Goal: Feedback & Contribution: Leave review/rating

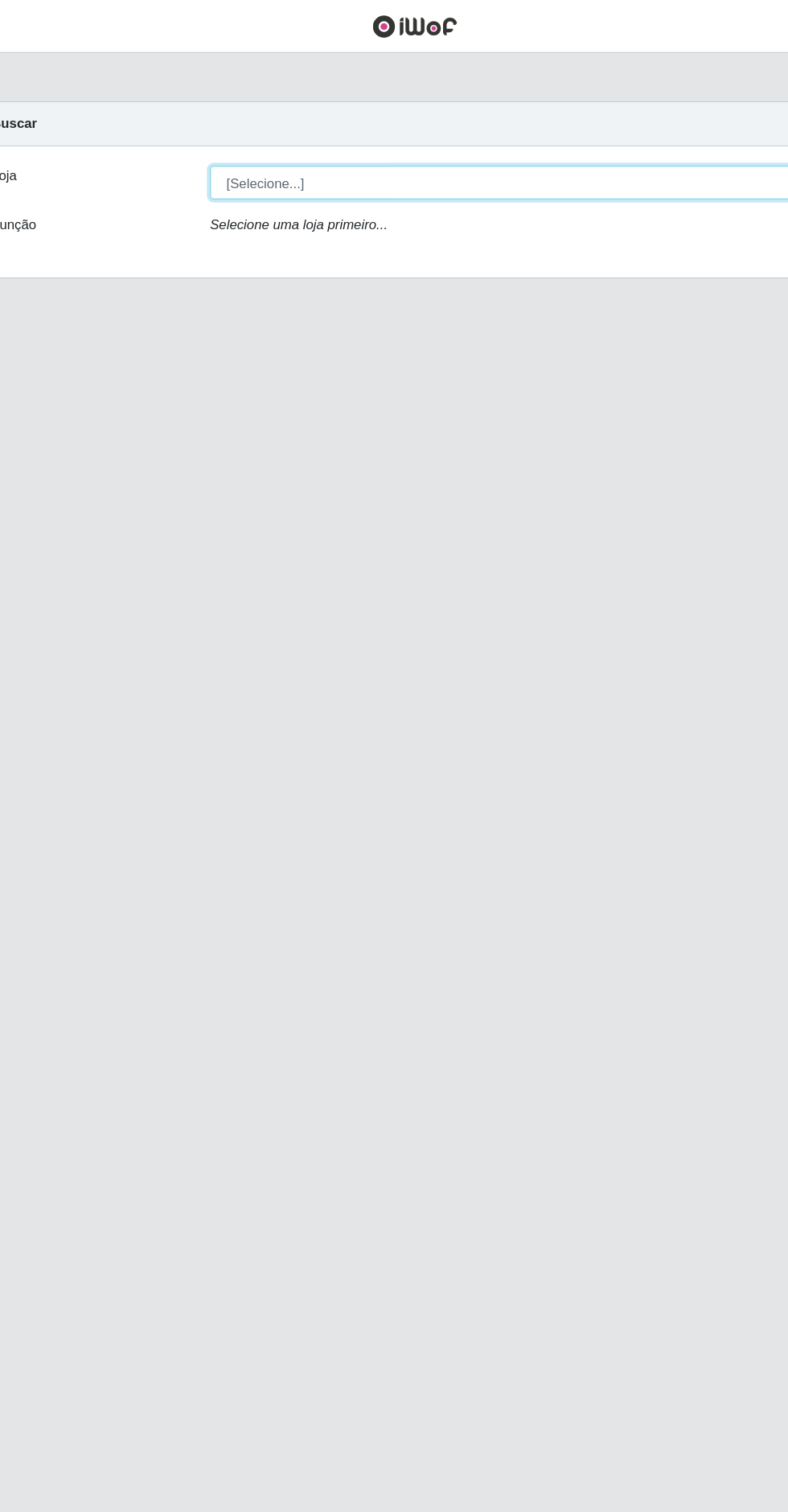
click at [460, 152] on select "[Selecione...] Extrabom - Loja 05 [GEOGRAPHIC_DATA]" at bounding box center [485, 152] width 524 height 28
select select "494"
click at [223, 138] on select "[Selecione...] Extrabom - Loja 05 [GEOGRAPHIC_DATA]" at bounding box center [485, 152] width 524 height 28
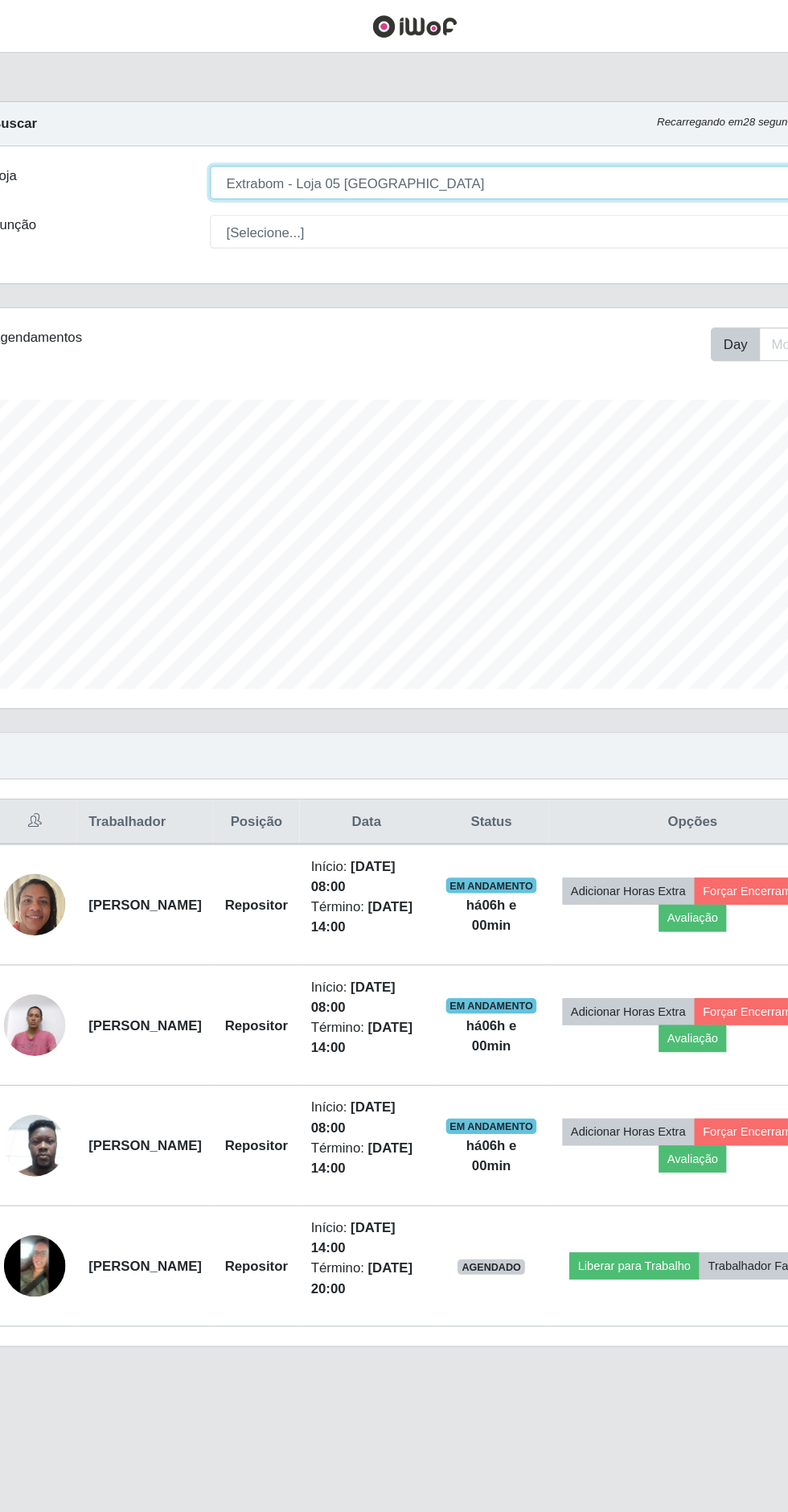
scroll to position [333, 738]
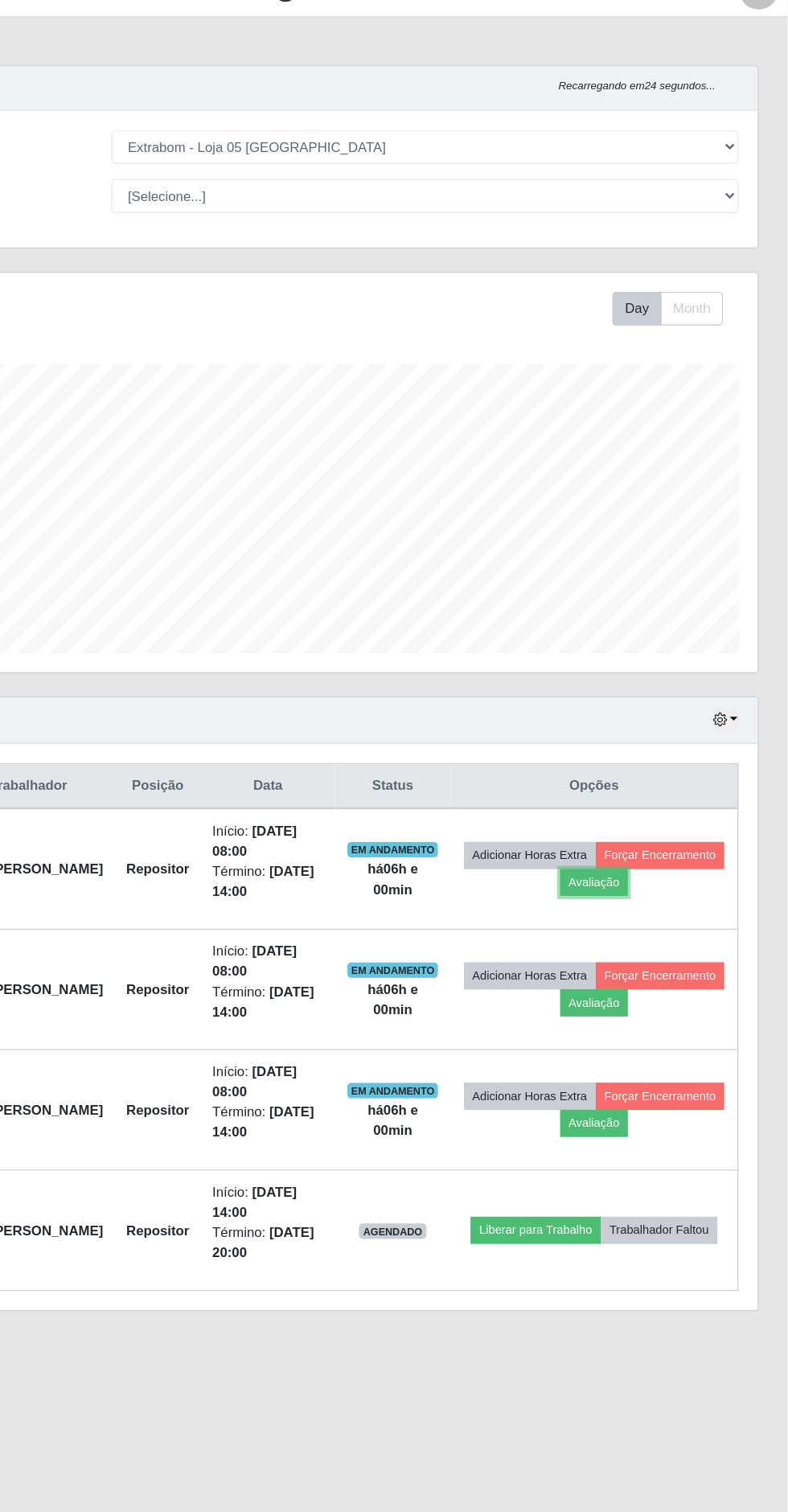
click at [655, 755] on button "Avaliação" at bounding box center [627, 766] width 57 height 22
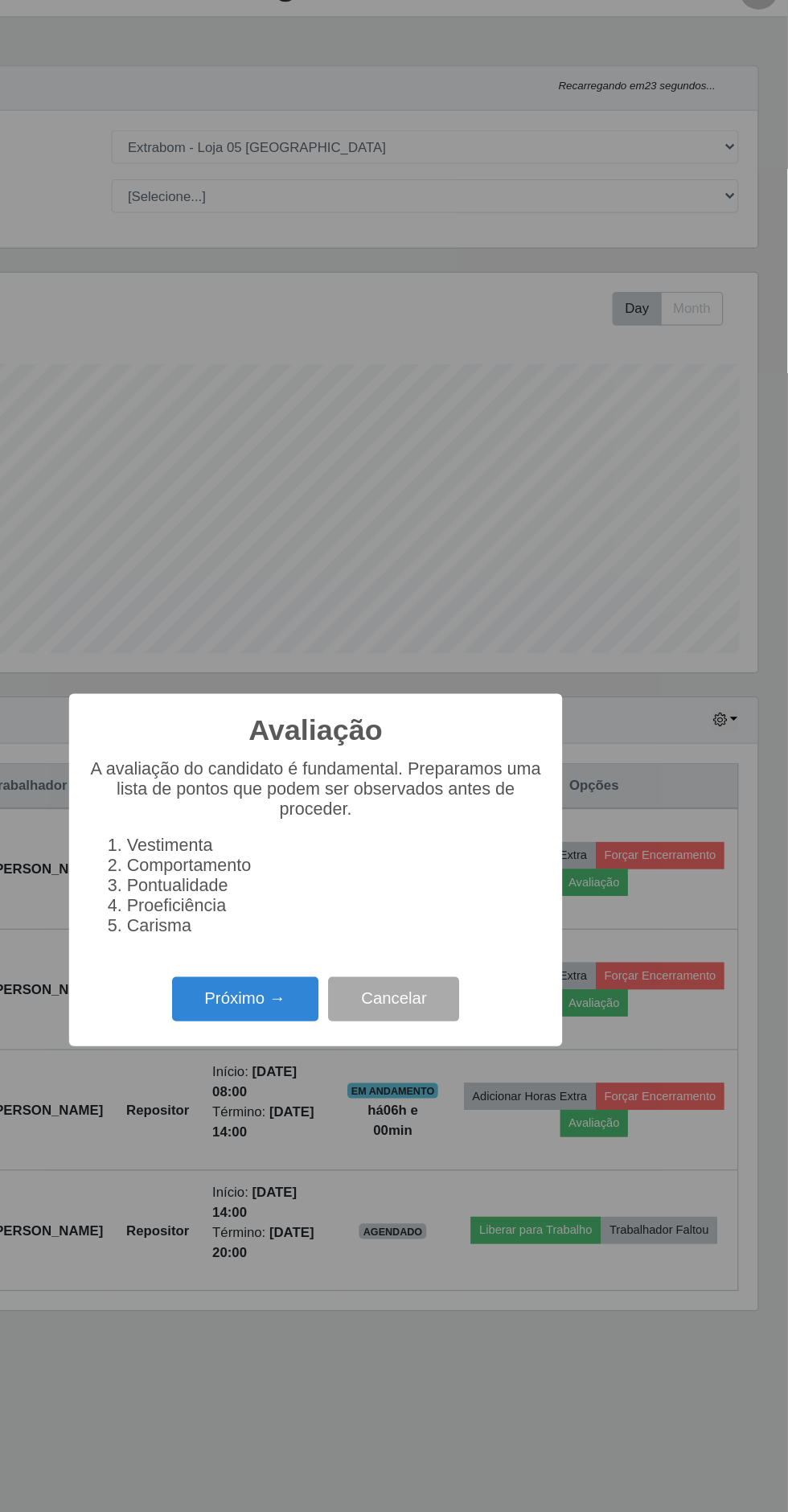
click at [342, 883] on button "Próximo →" at bounding box center [335, 864] width 122 height 38
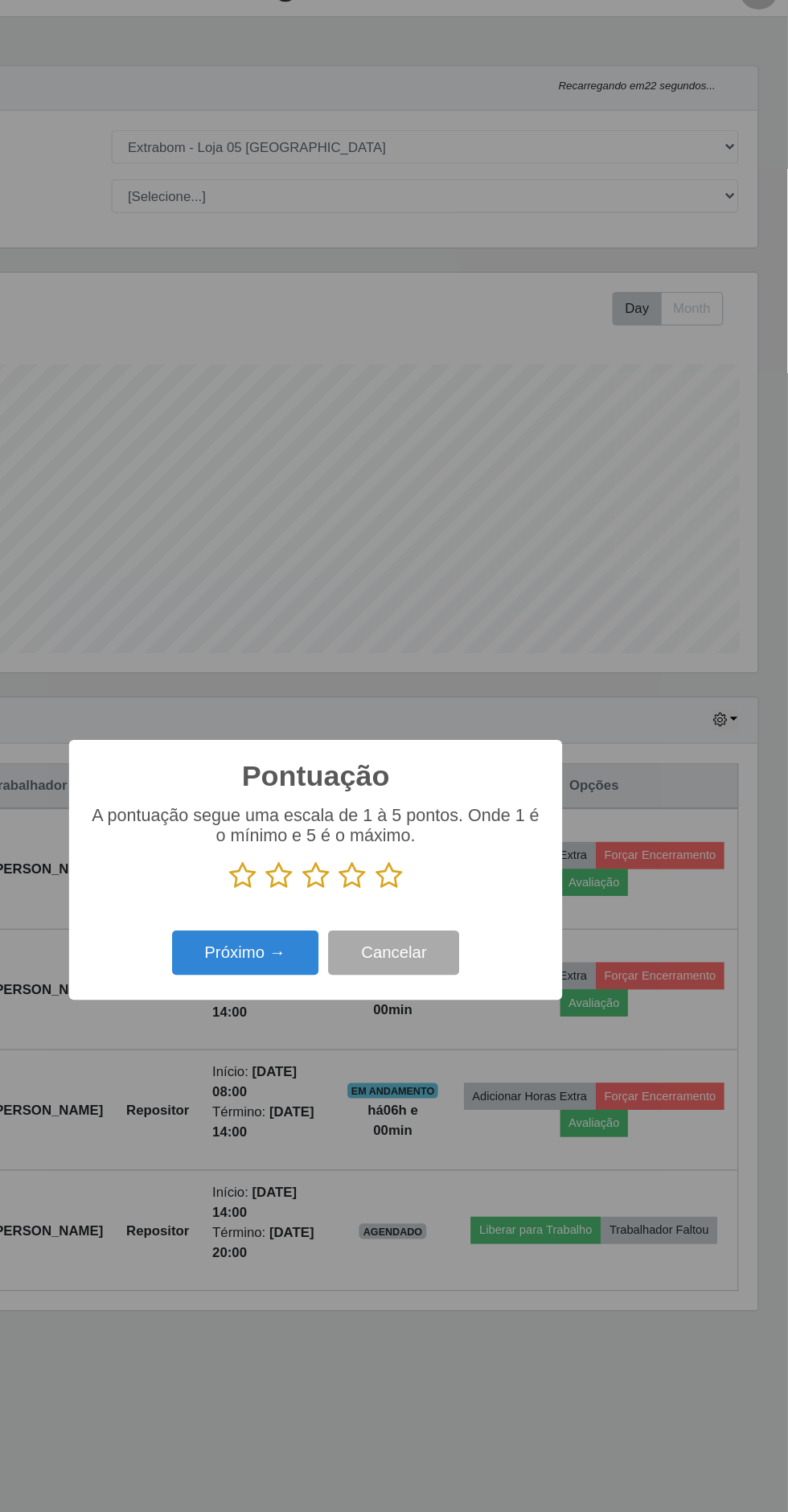
click at [455, 773] on icon at bounding box center [455, 760] width 22 height 24
click at [444, 773] on input "radio" at bounding box center [444, 773] width 0 height 0
click at [367, 844] on button "Próximo →" at bounding box center [335, 825] width 122 height 38
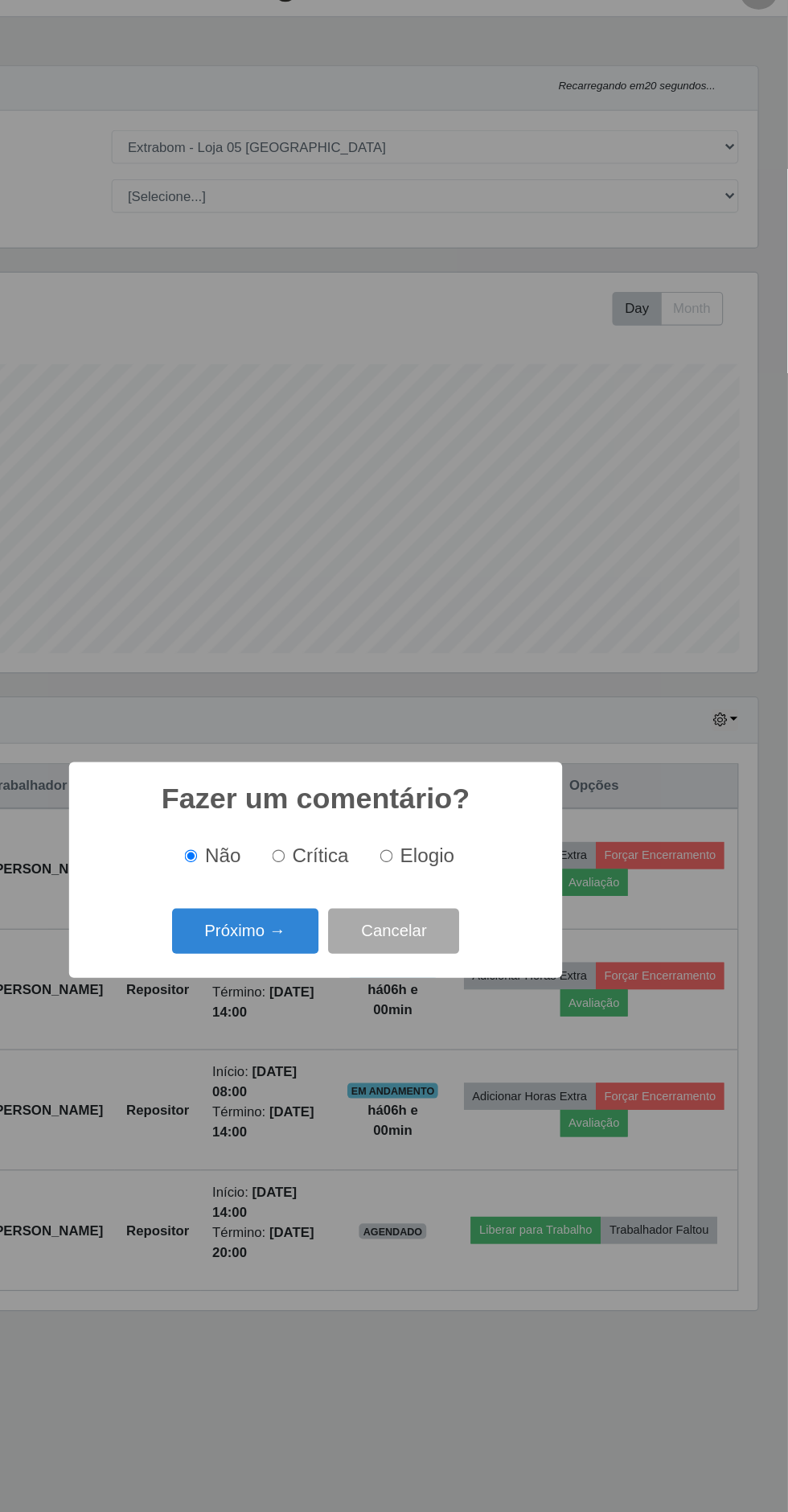
click at [455, 749] on input "Elogio" at bounding box center [453, 743] width 11 height 11
radio input "true"
click at [344, 826] on button "Próximo →" at bounding box center [335, 807] width 122 height 38
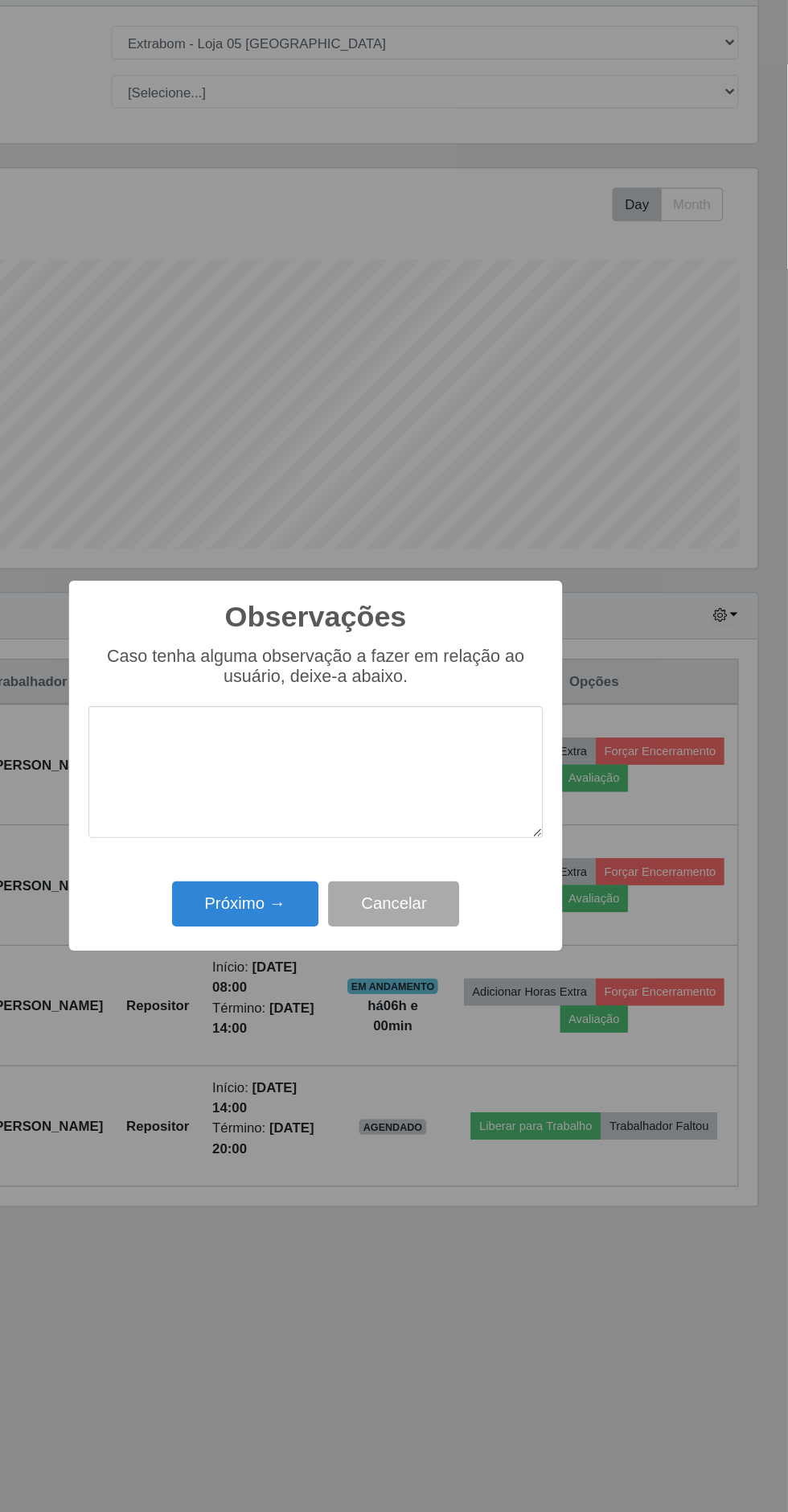
click at [384, 813] on textarea at bounding box center [394, 760] width 380 height 110
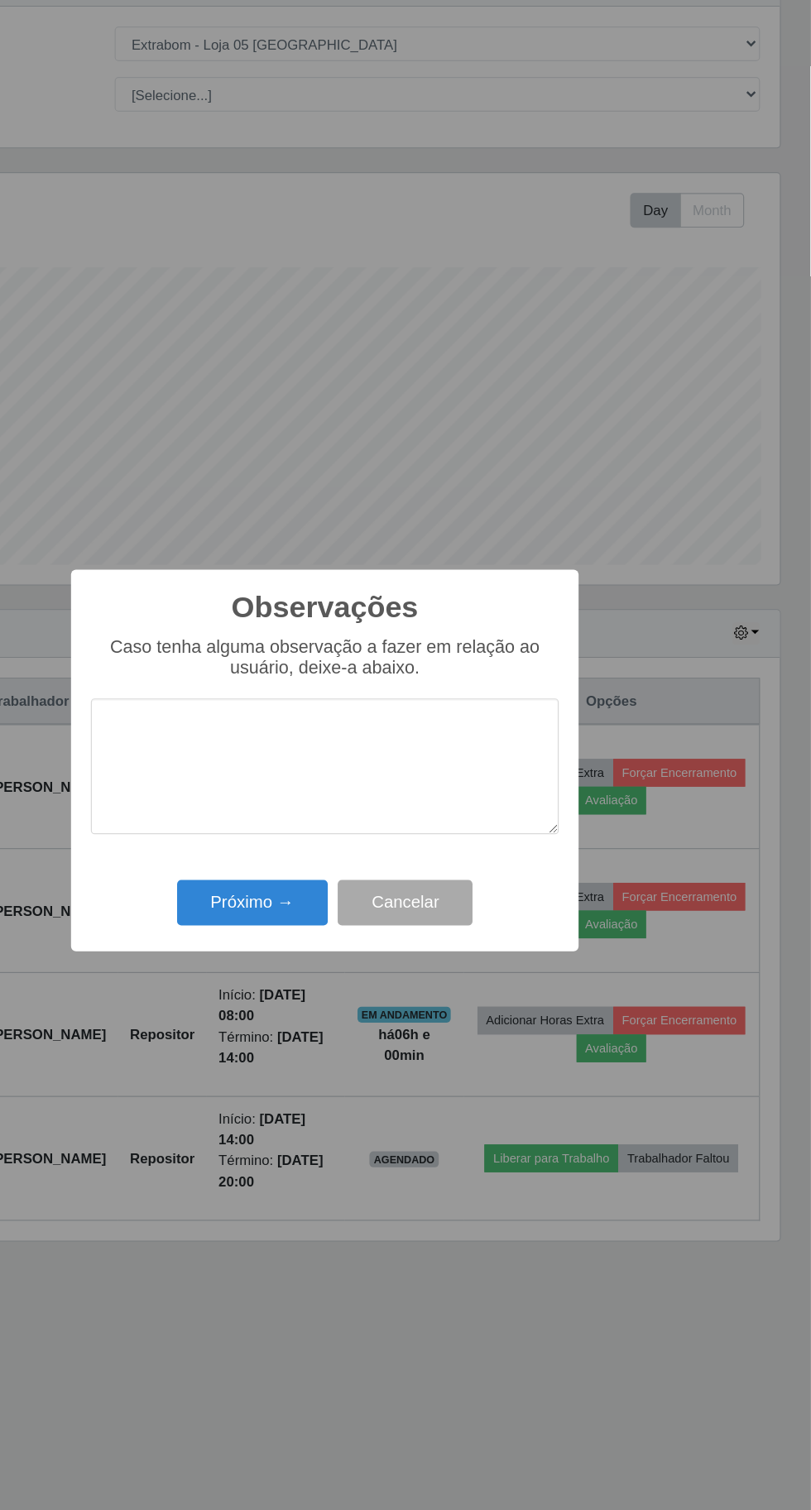
click at [429, 755] on textarea at bounding box center [405, 759] width 391 height 113
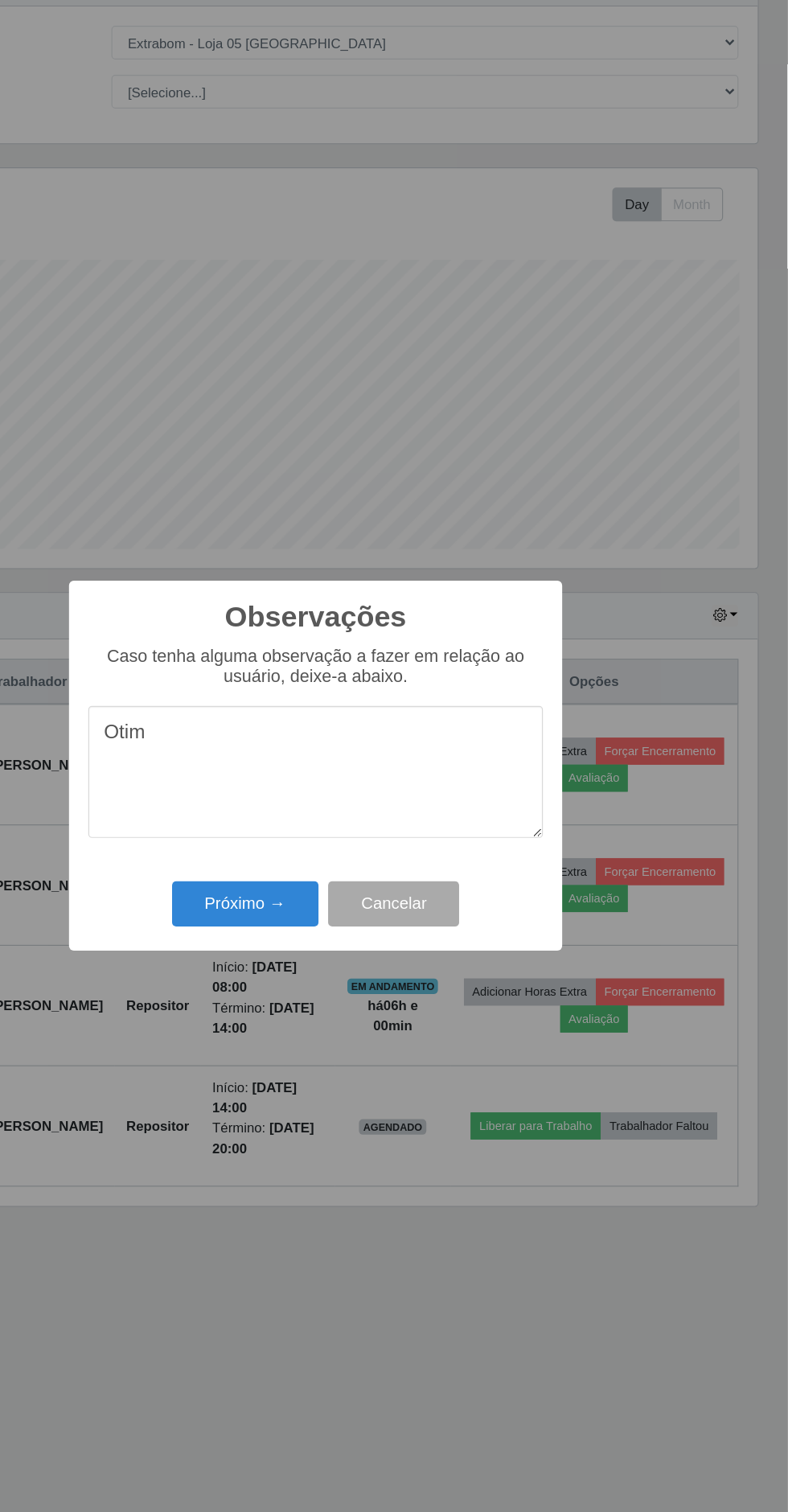
type textarea "Otima"
type textarea "Ótima repositora"
click at [350, 862] on button "Próximo →" at bounding box center [335, 871] width 122 height 38
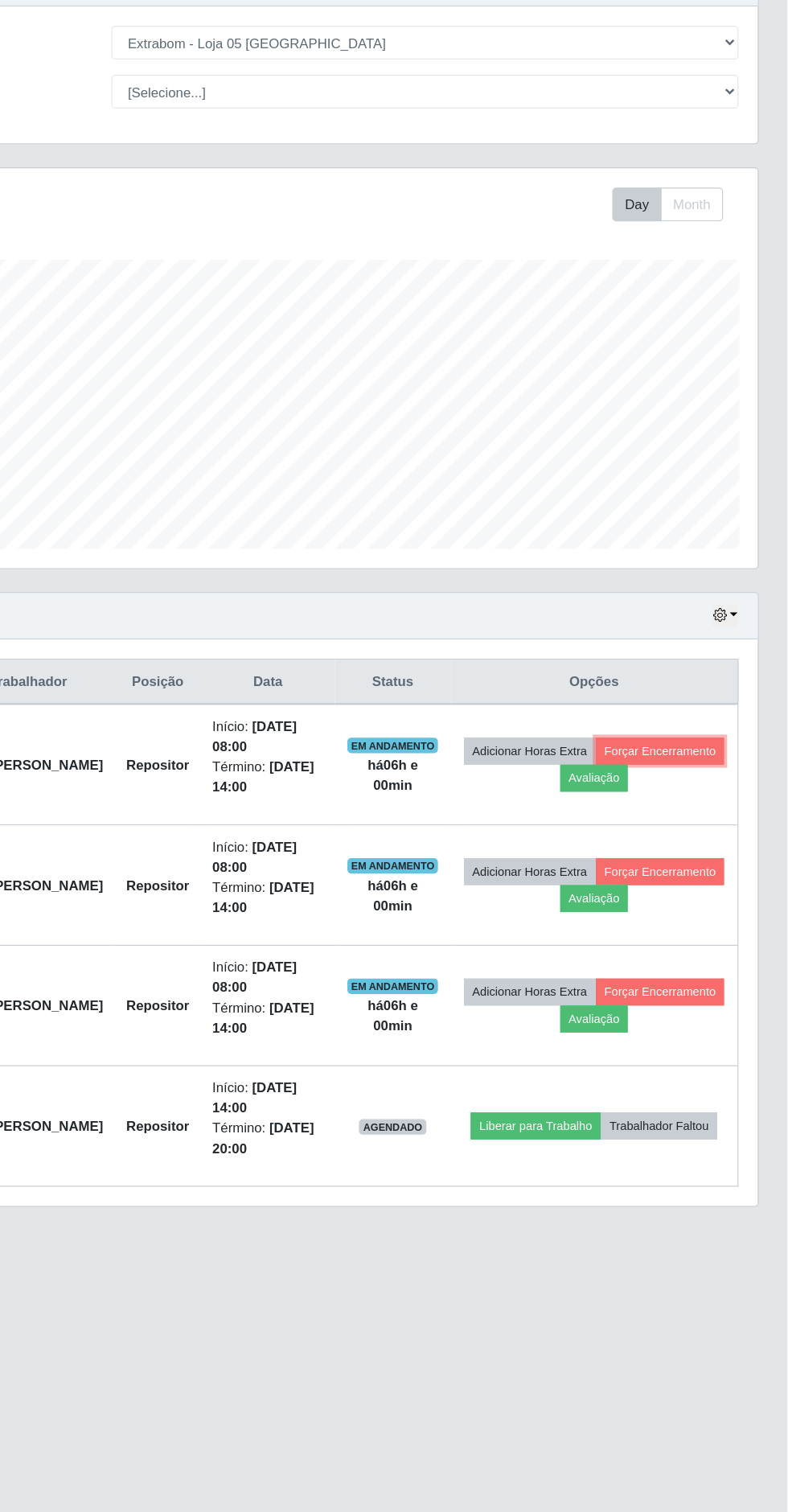
click at [628, 755] on button "Forçar Encerramento" at bounding box center [681, 743] width 108 height 22
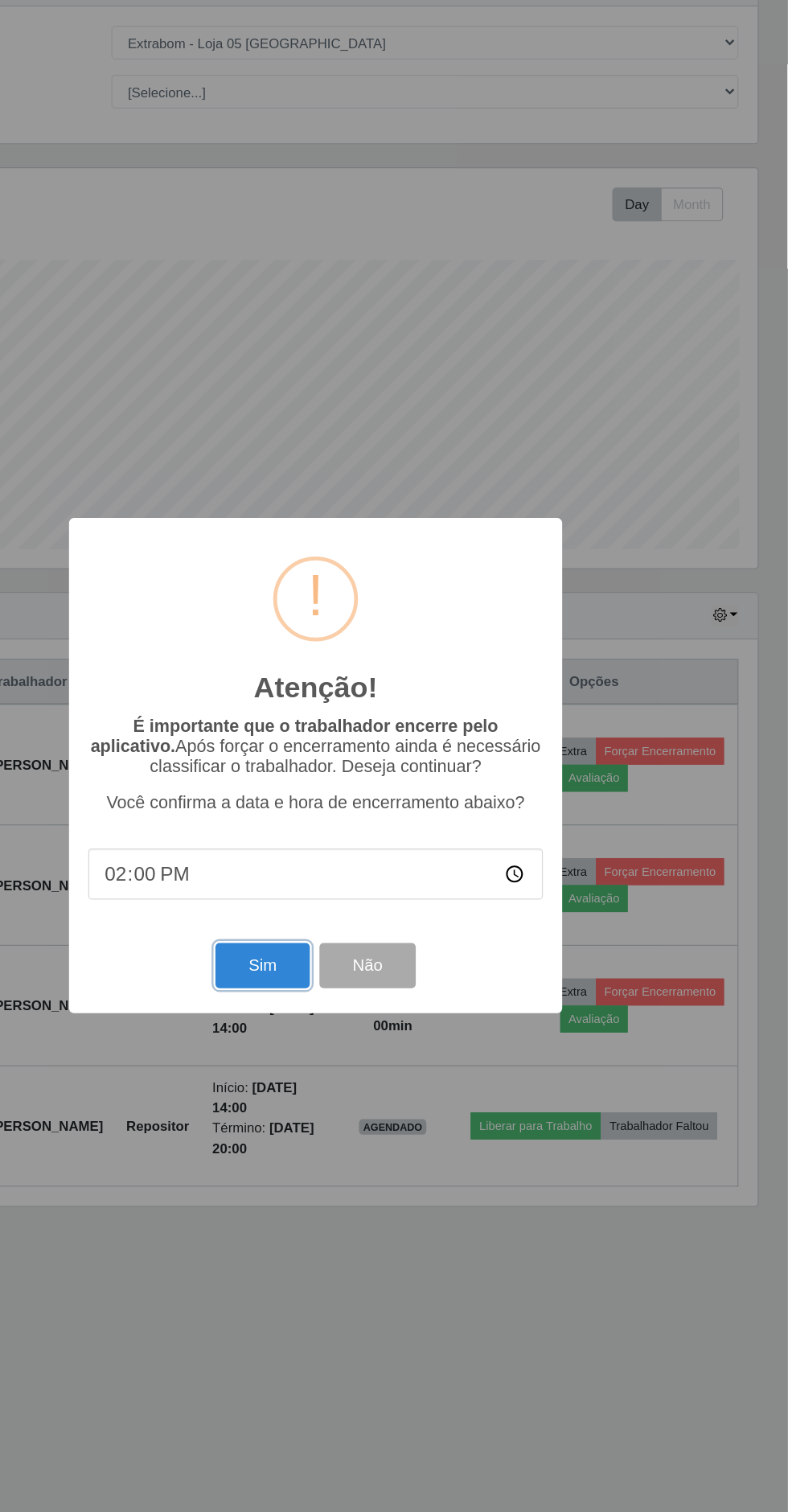
click at [363, 936] on button "Sim" at bounding box center [349, 922] width 78 height 38
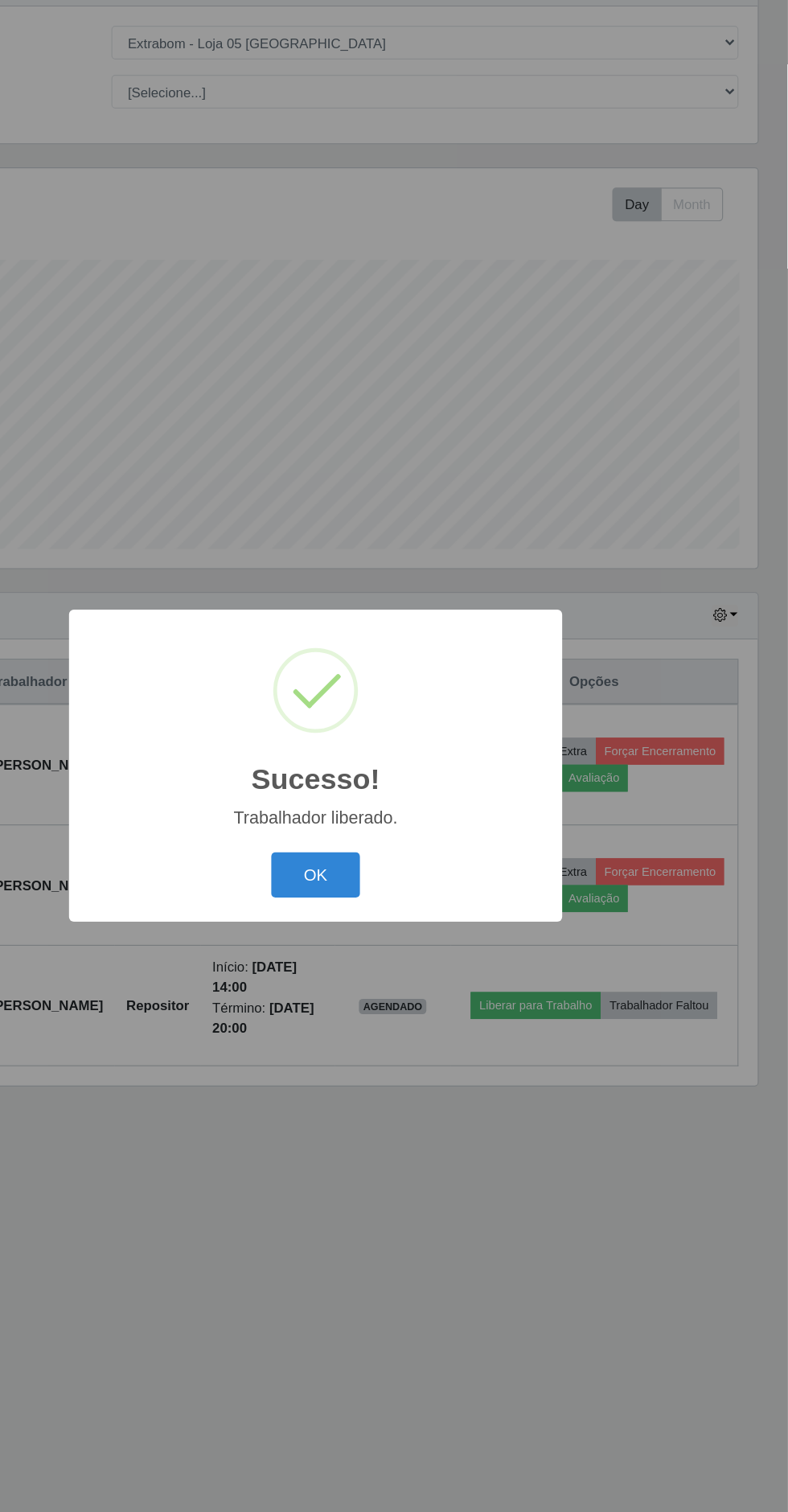
click at [389, 859] on button "OK" at bounding box center [394, 846] width 75 height 38
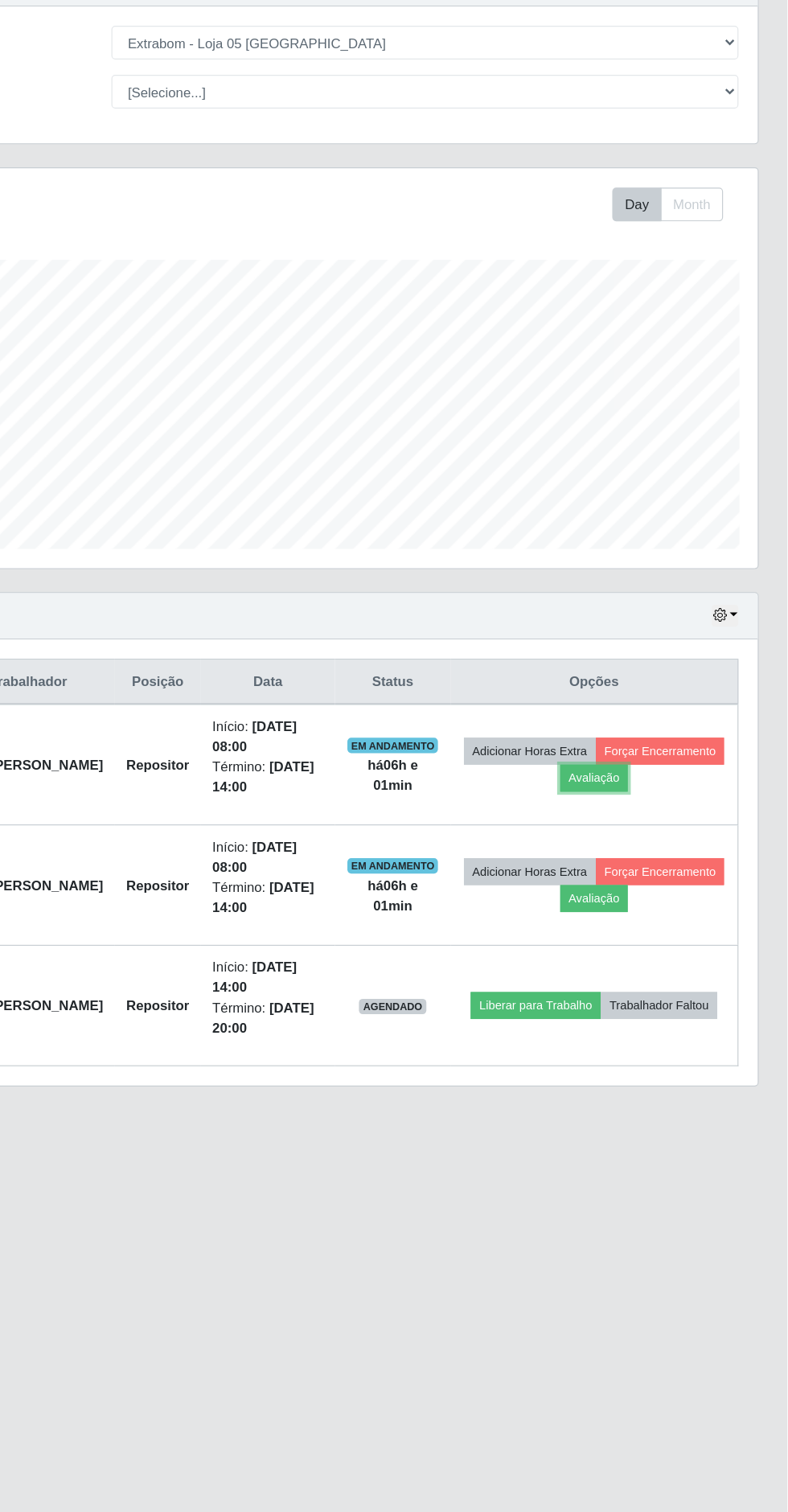
click at [655, 762] on button "Avaliação" at bounding box center [627, 766] width 57 height 22
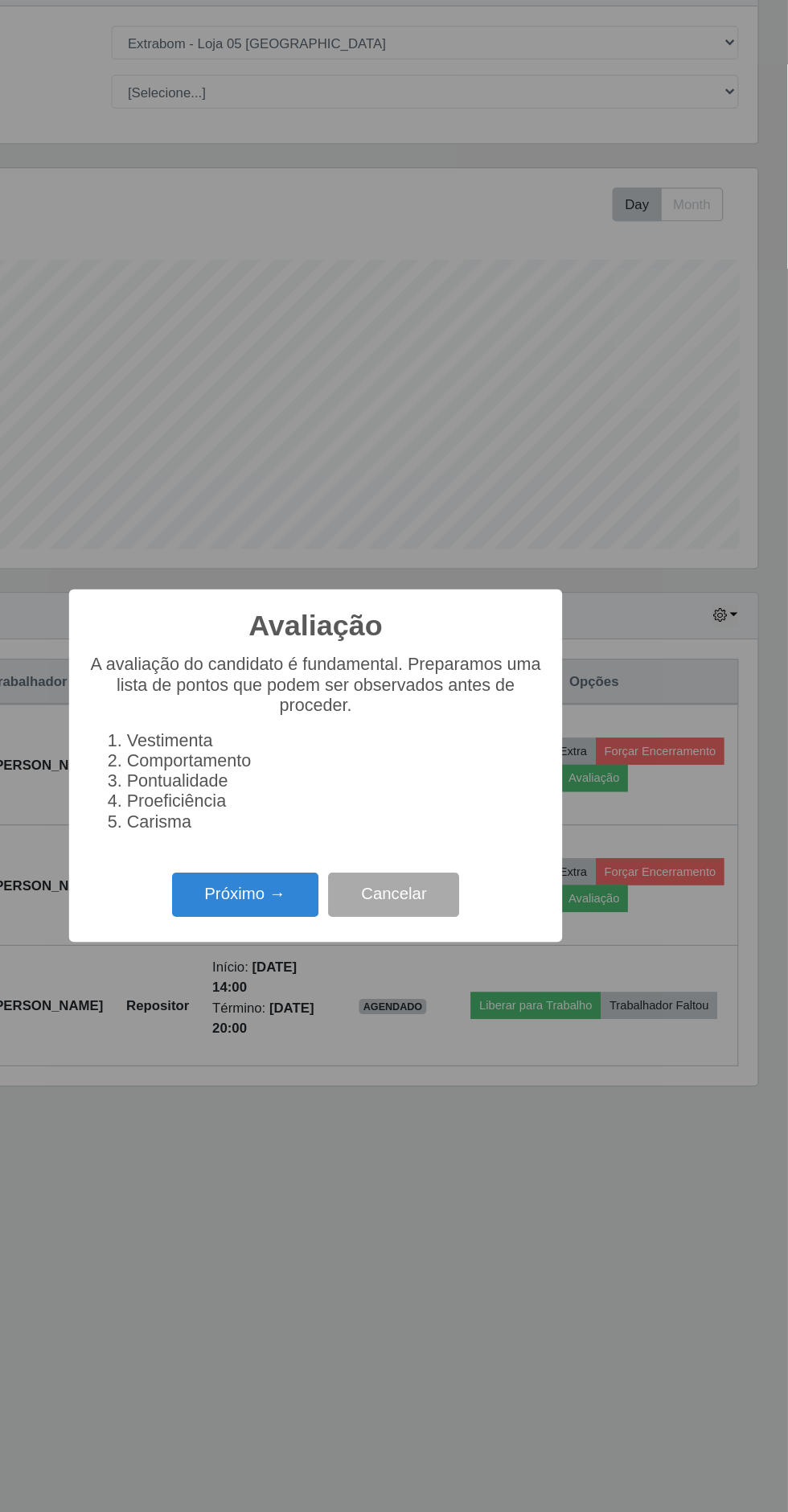
click at [353, 869] on button "Próximo →" at bounding box center [335, 864] width 122 height 38
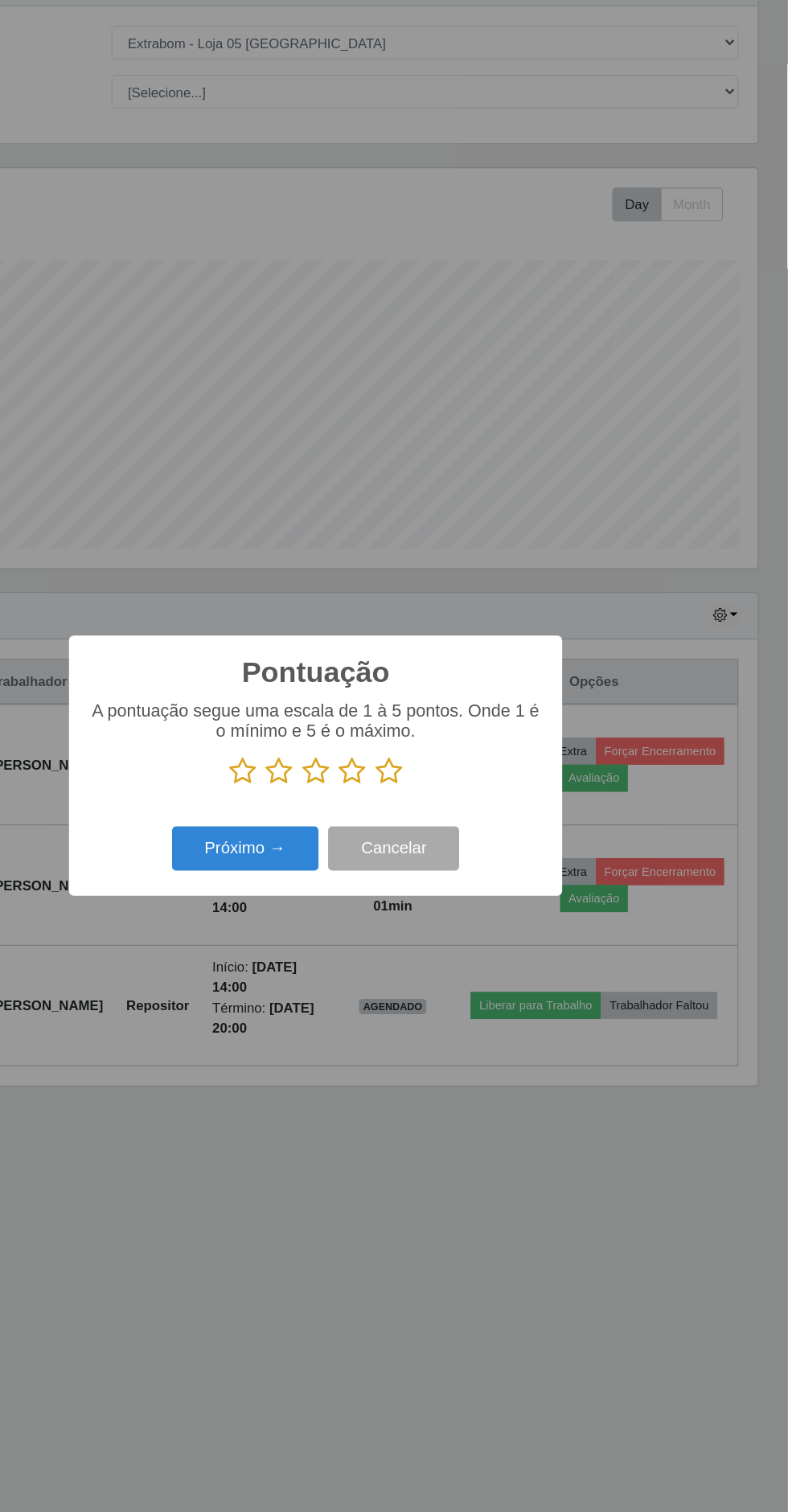
click at [454, 761] on icon at bounding box center [455, 760] width 22 height 24
click at [444, 773] on input "radio" at bounding box center [444, 773] width 0 height 0
click at [350, 824] on button "Próximo →" at bounding box center [335, 825] width 122 height 38
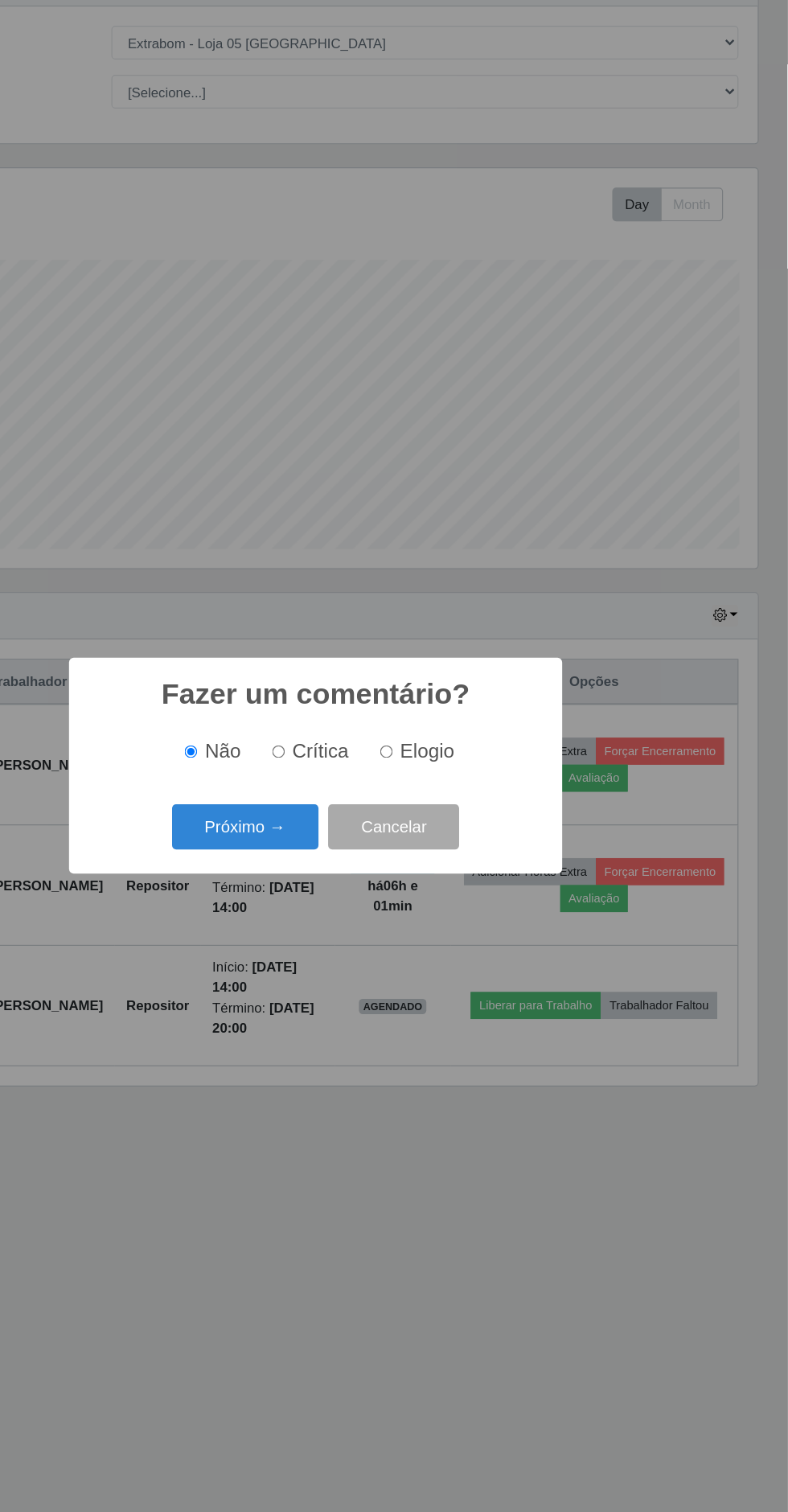
click at [456, 741] on input "Elogio" at bounding box center [453, 743] width 11 height 11
radio input "true"
click at [353, 813] on button "Próximo →" at bounding box center [335, 807] width 122 height 38
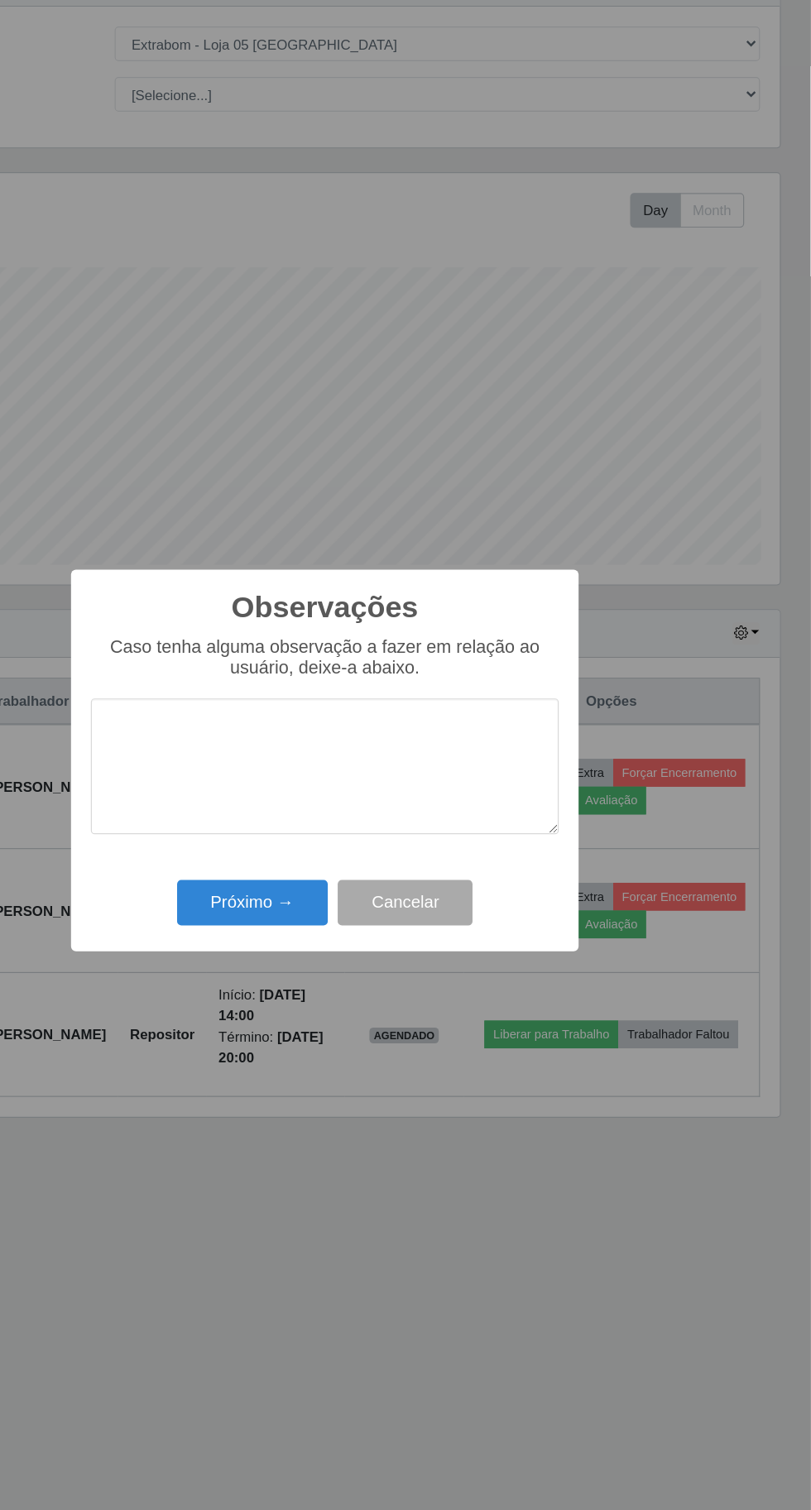
click at [459, 794] on textarea at bounding box center [405, 759] width 391 height 113
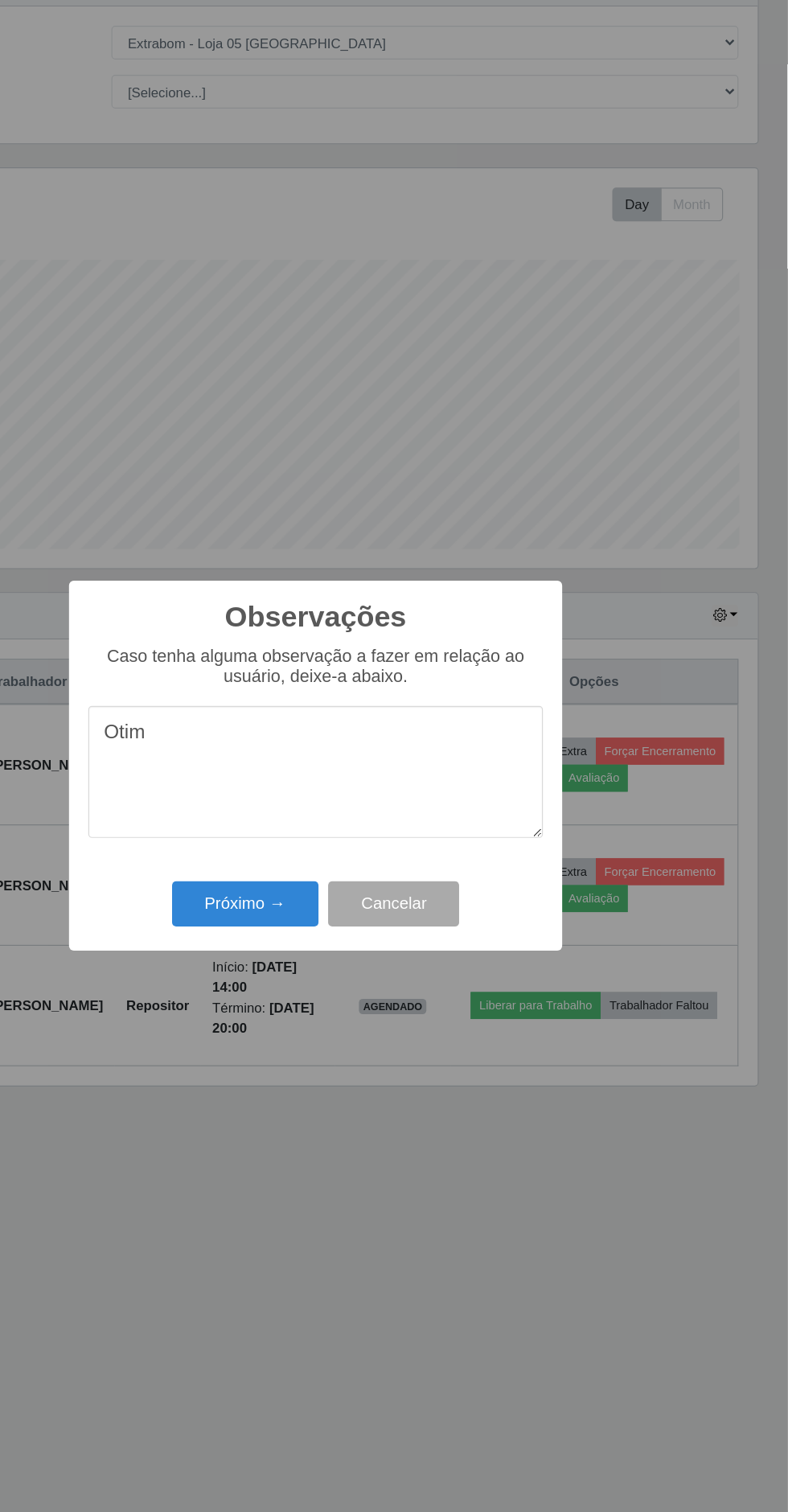
type textarea "Otimo"
type textarea "Ótimo repositor"
click at [350, 868] on button "Próximo →" at bounding box center [335, 871] width 122 height 38
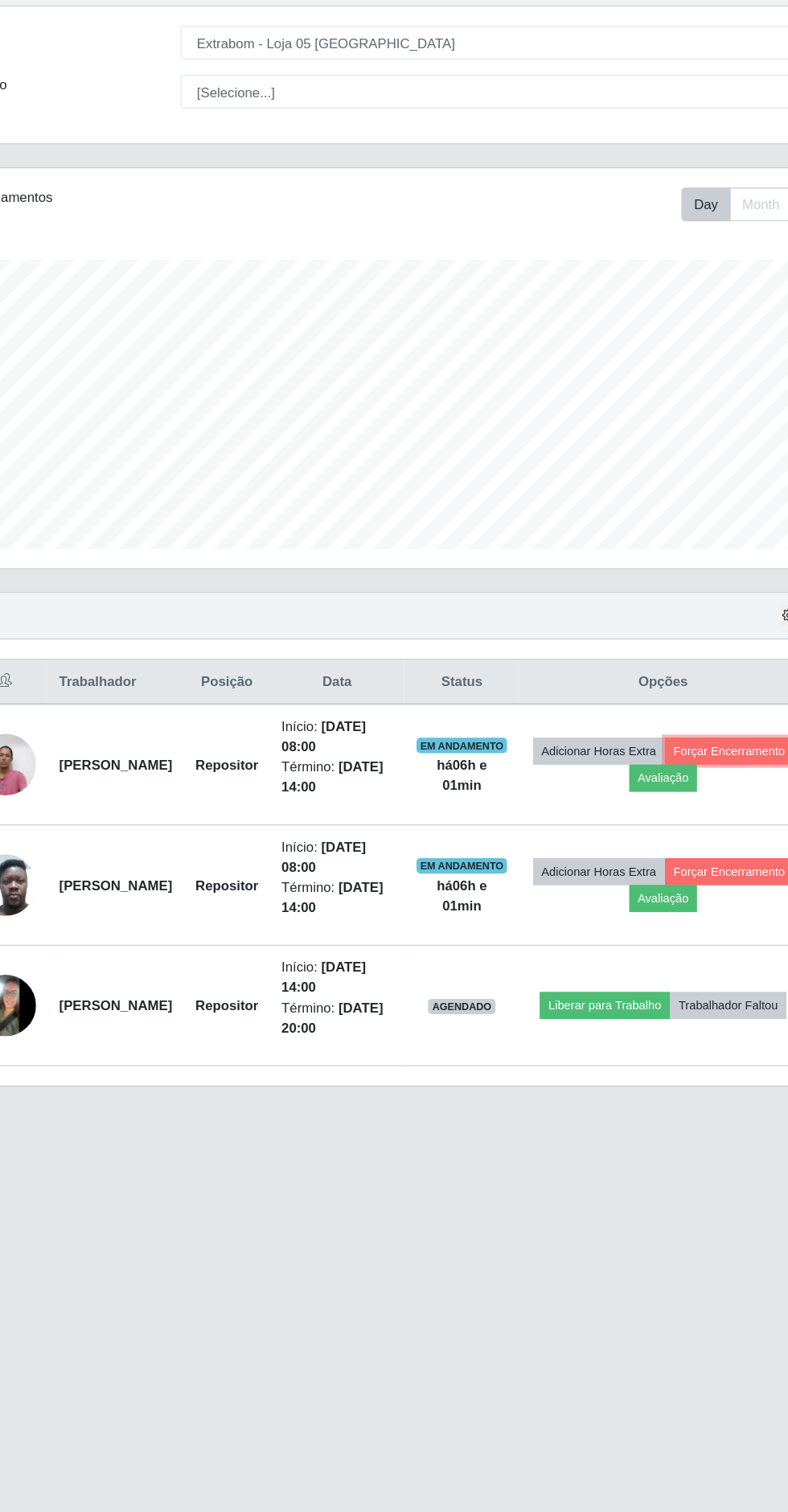
click at [628, 755] on button "Forçar Encerramento" at bounding box center [681, 743] width 108 height 22
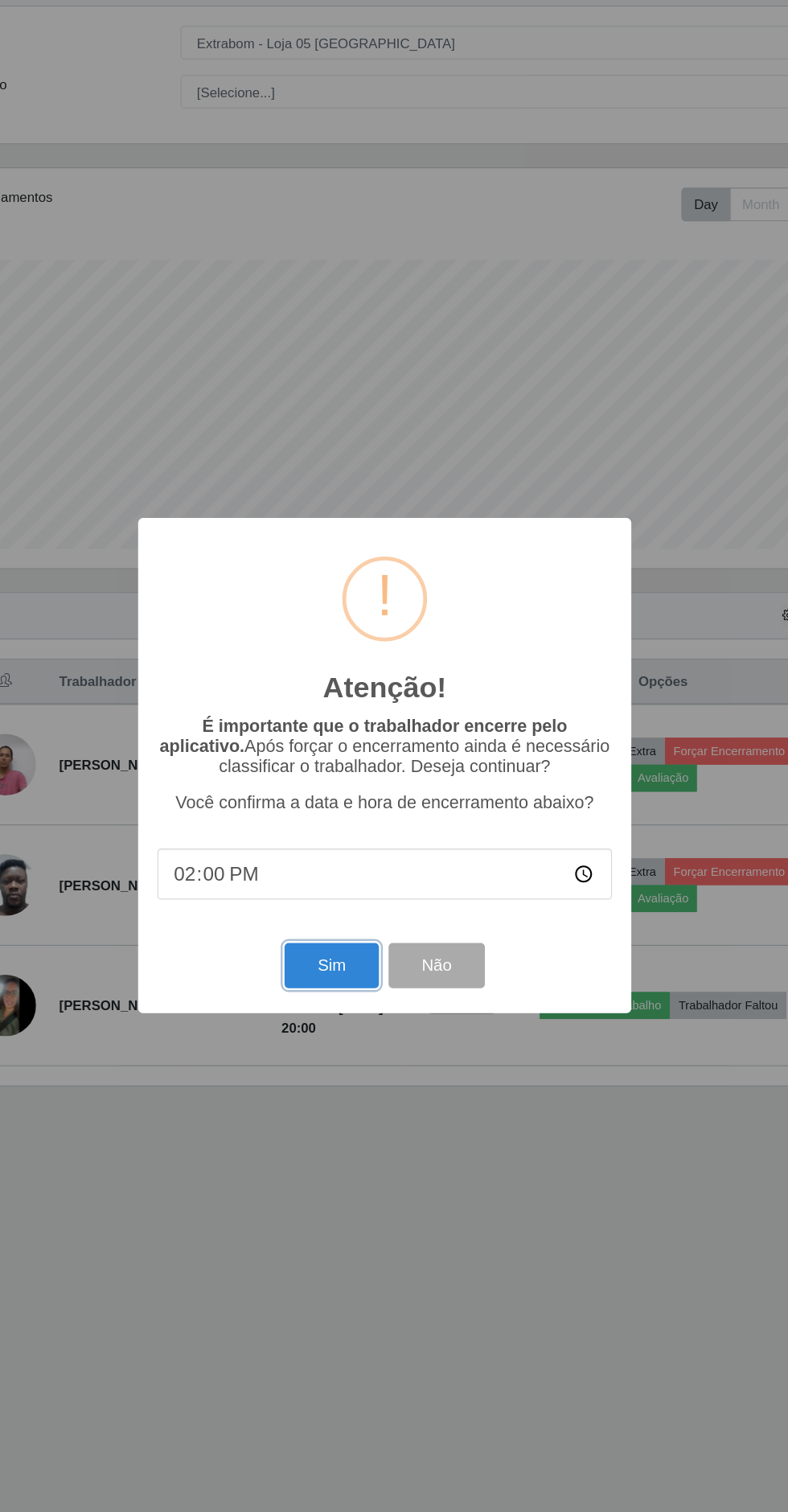
click at [349, 927] on button "Sim" at bounding box center [349, 922] width 78 height 38
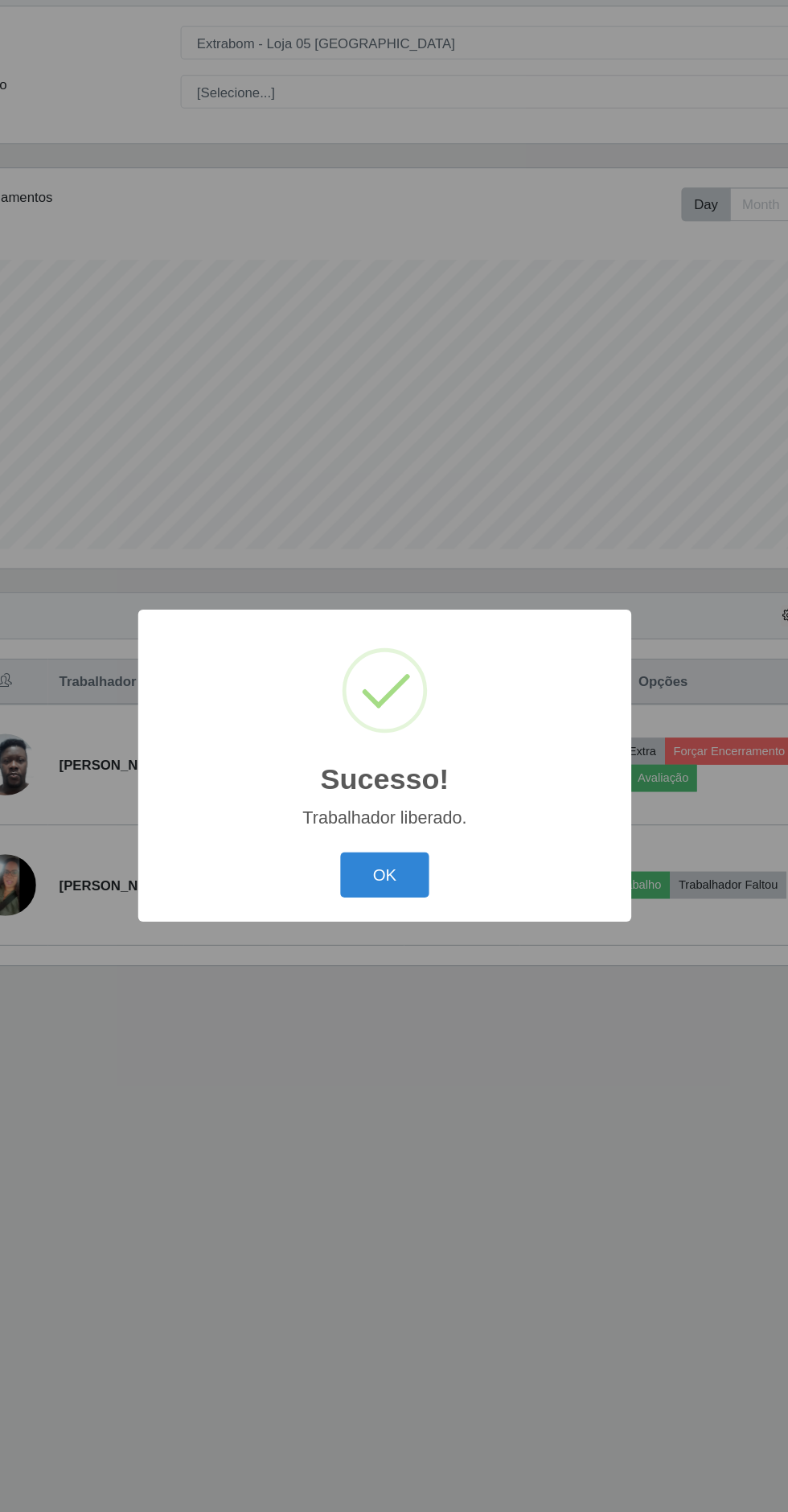
click at [394, 845] on button "OK" at bounding box center [394, 846] width 75 height 38
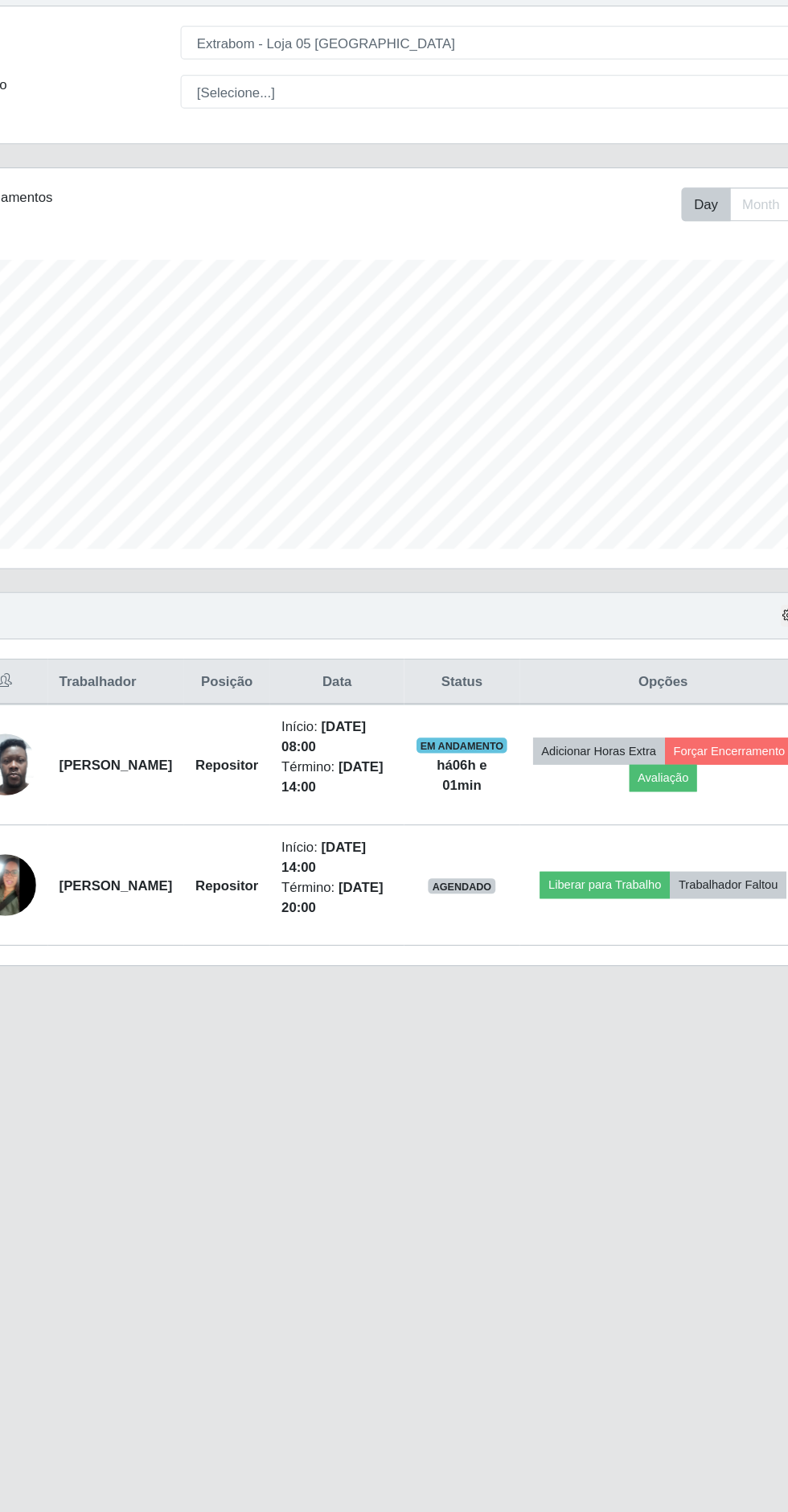
click at [85, 1359] on main "Carregando... Buscar Recarregando em 25 segundos... Loja [Selecione...] Extrabo…" at bounding box center [394, 758] width 788 height 1427
click at [655, 756] on button "Avaliação" at bounding box center [627, 766] width 57 height 22
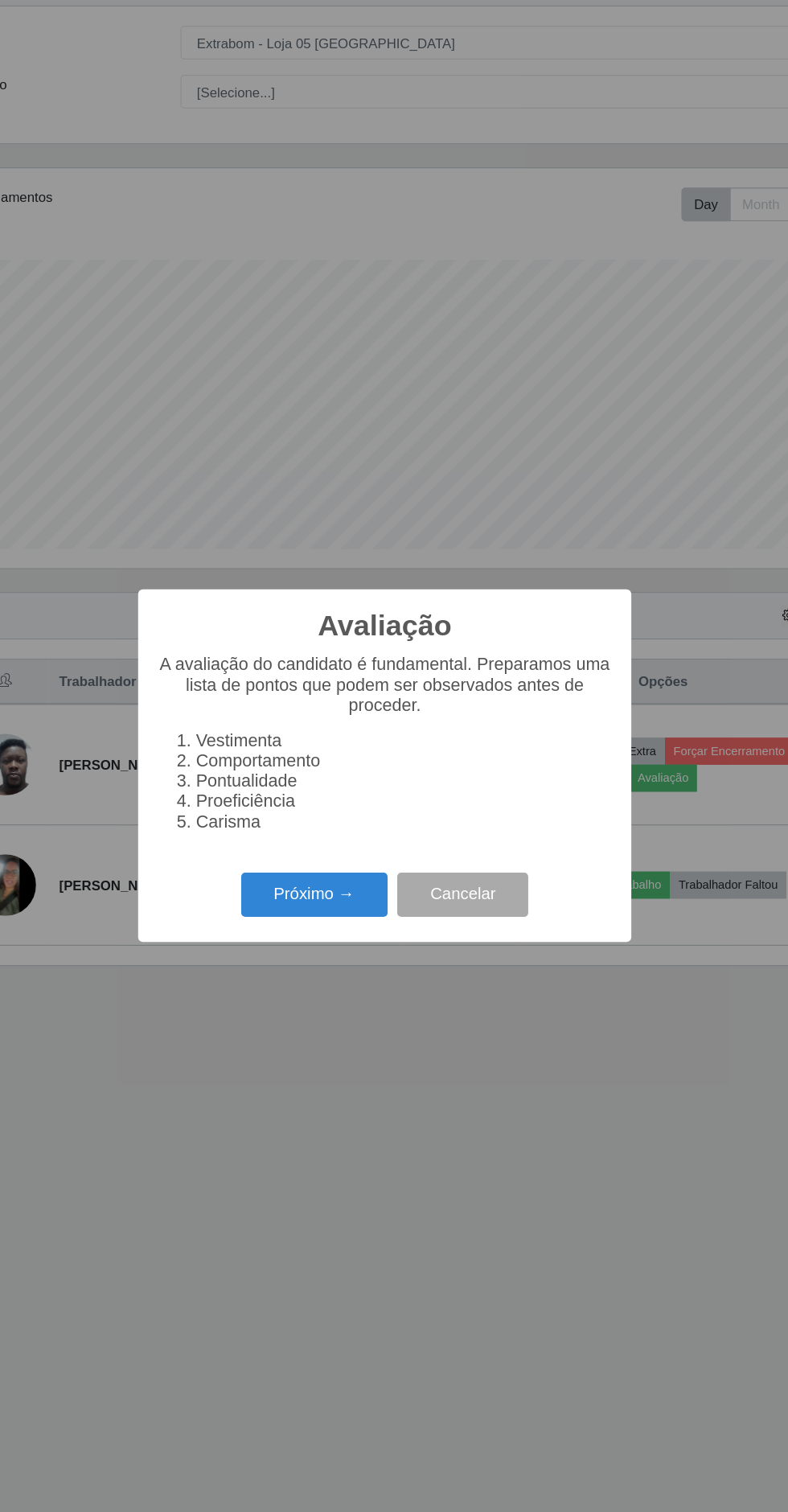
click at [360, 864] on button "Próximo →" at bounding box center [335, 864] width 122 height 38
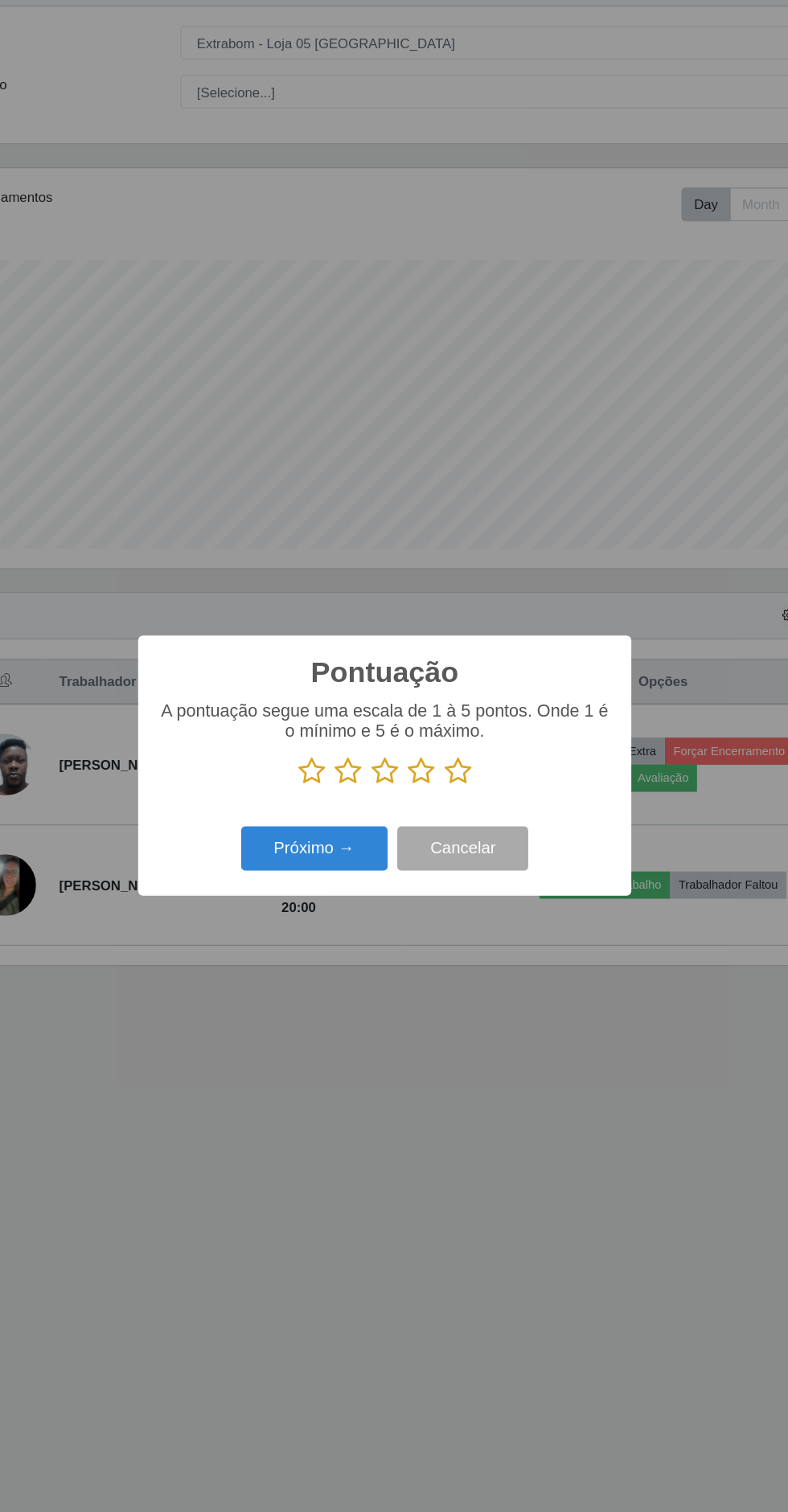
click at [451, 763] on icon at bounding box center [455, 760] width 22 height 24
click at [444, 773] on input "radio" at bounding box center [444, 773] width 0 height 0
click at [363, 815] on button "Próximo →" at bounding box center [335, 825] width 122 height 38
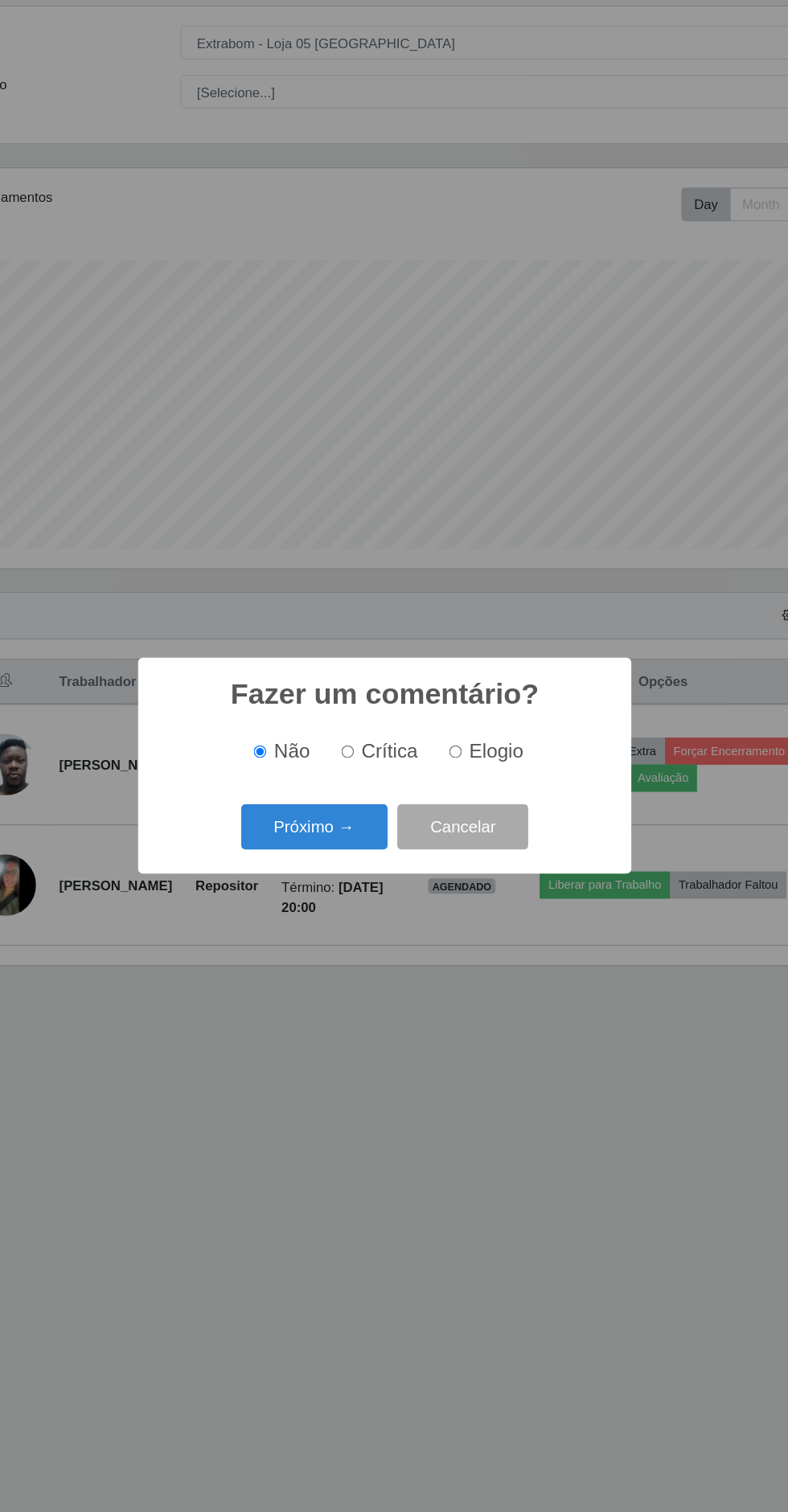
click at [455, 743] on input "Elogio" at bounding box center [453, 743] width 11 height 11
radio input "true"
click at [357, 809] on button "Próximo →" at bounding box center [335, 807] width 122 height 38
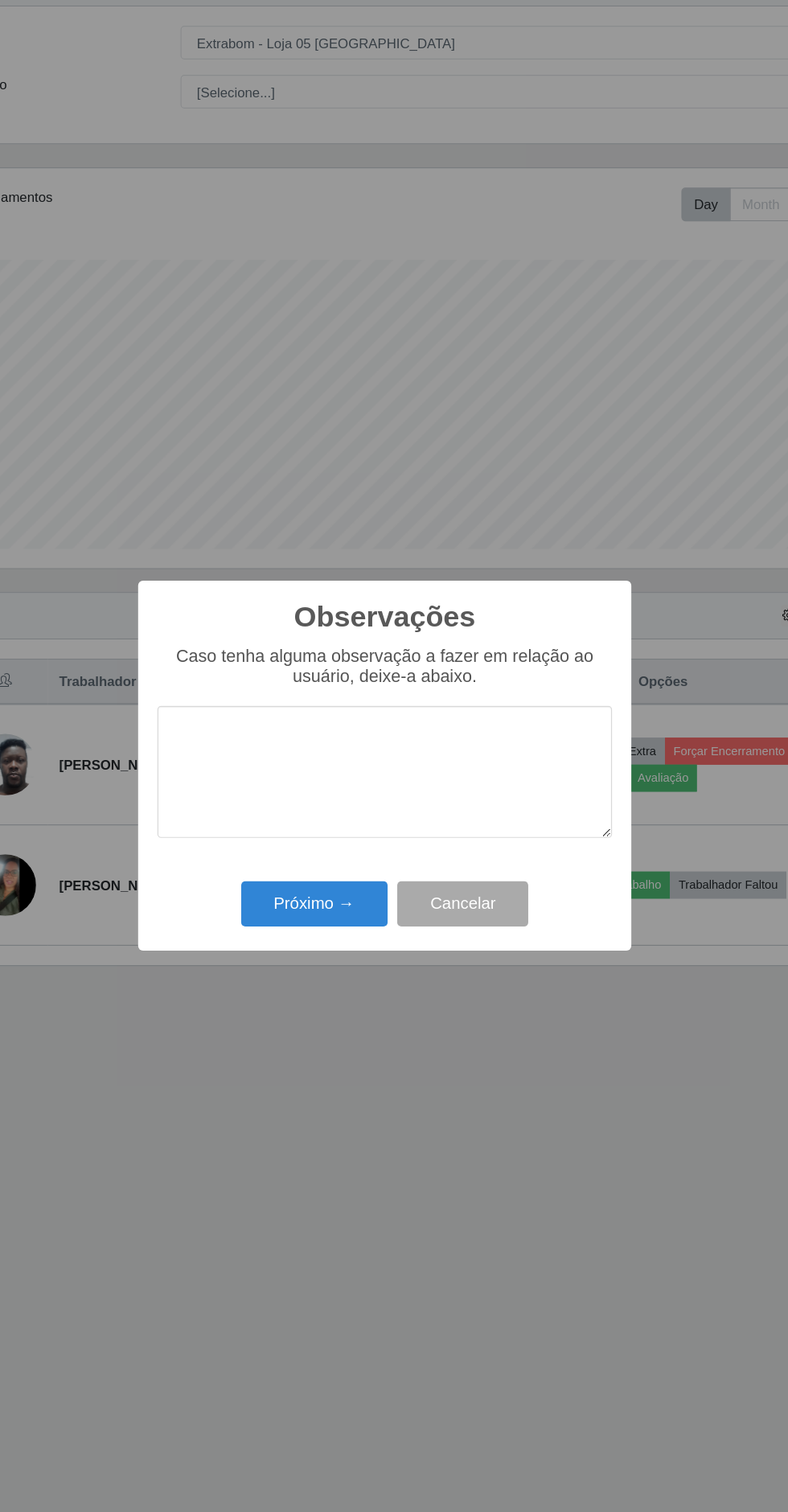
click at [450, 789] on textarea at bounding box center [394, 760] width 380 height 110
type textarea "Otimo"
type textarea "Ótimo repositor, parabéns!!"
click at [352, 878] on button "Próximo →" at bounding box center [335, 871] width 122 height 38
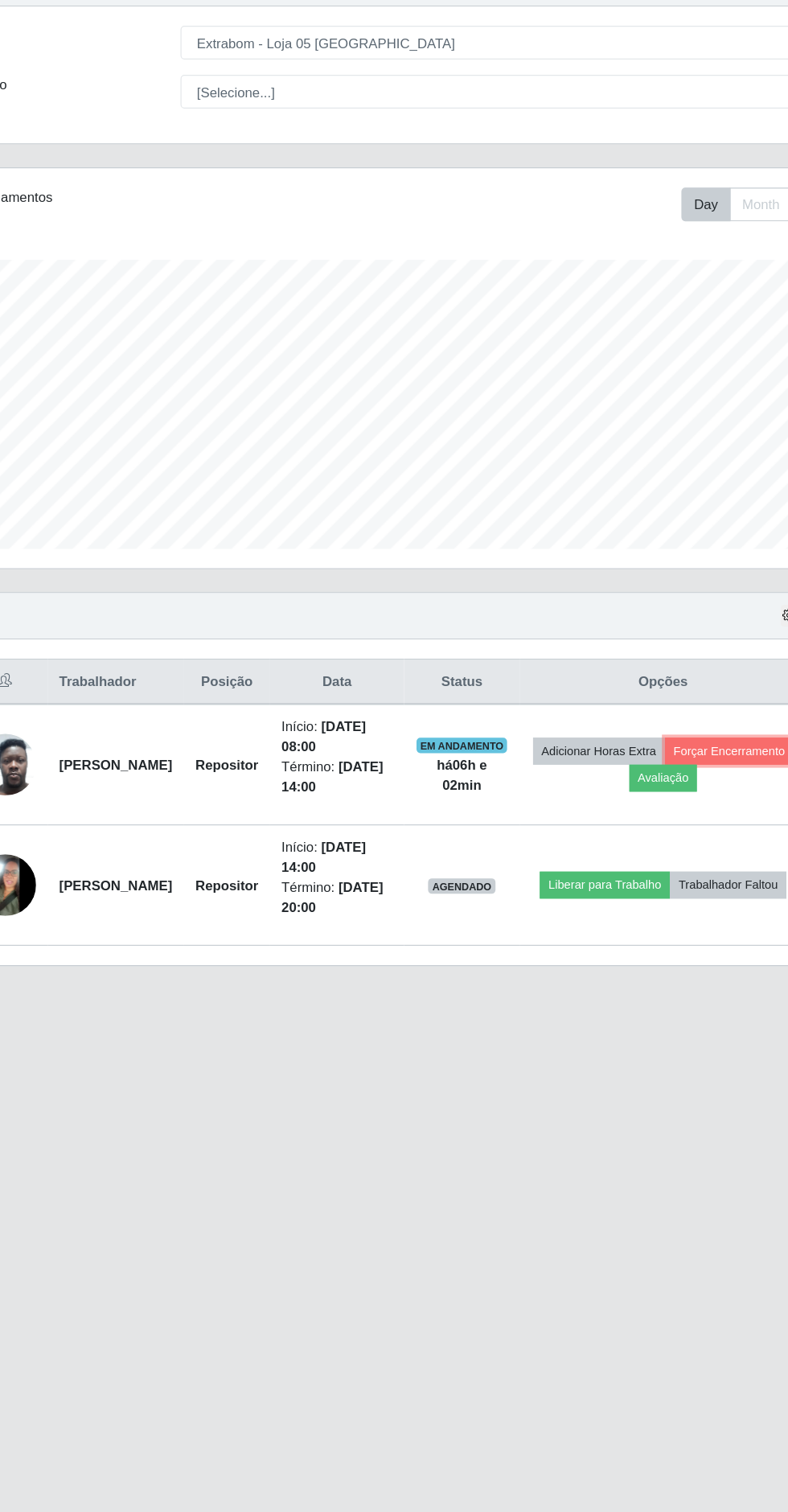
click at [628, 755] on button "Forçar Encerramento" at bounding box center [681, 743] width 108 height 22
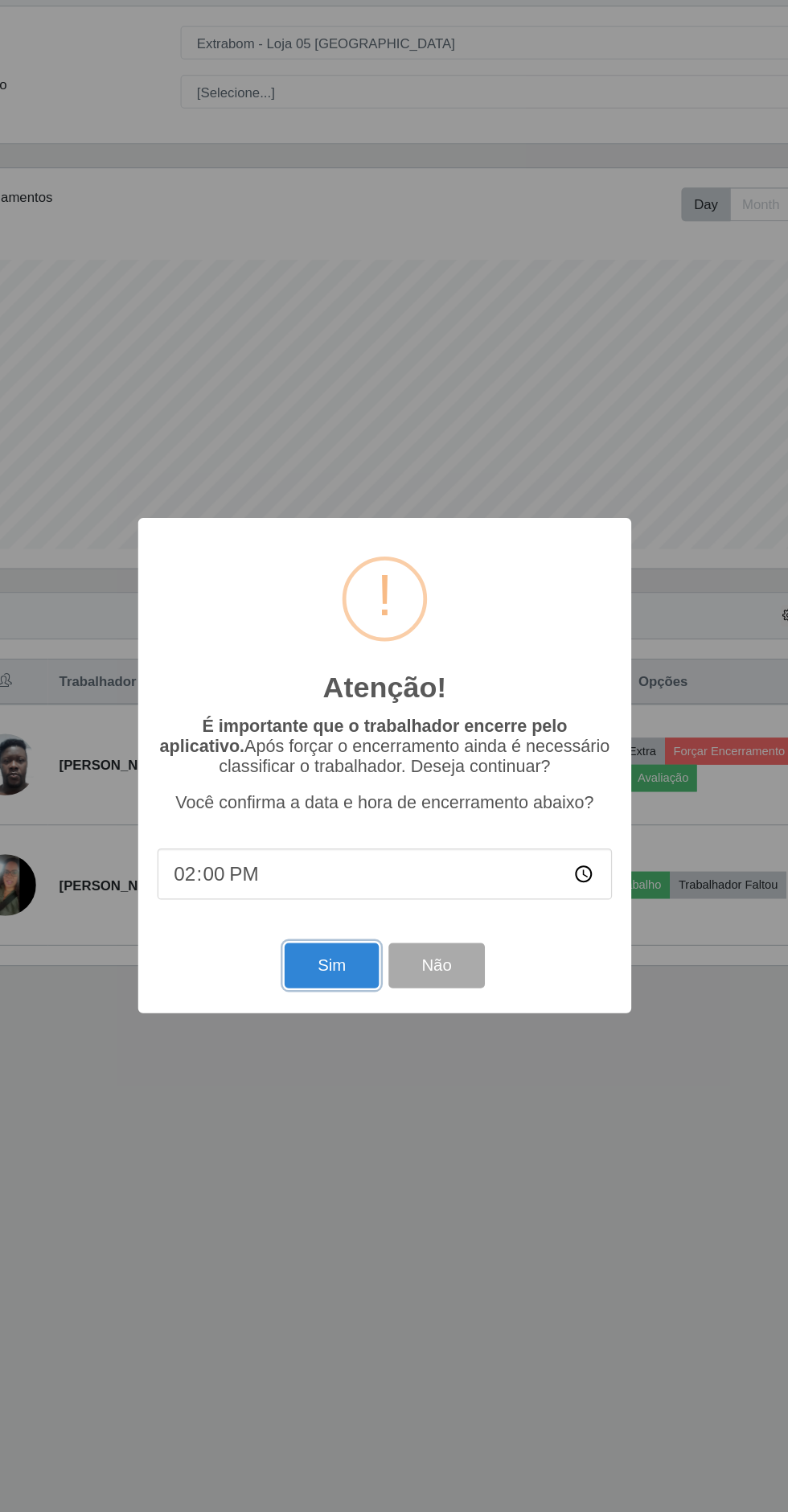
click at [349, 917] on button "Sim" at bounding box center [349, 922] width 78 height 38
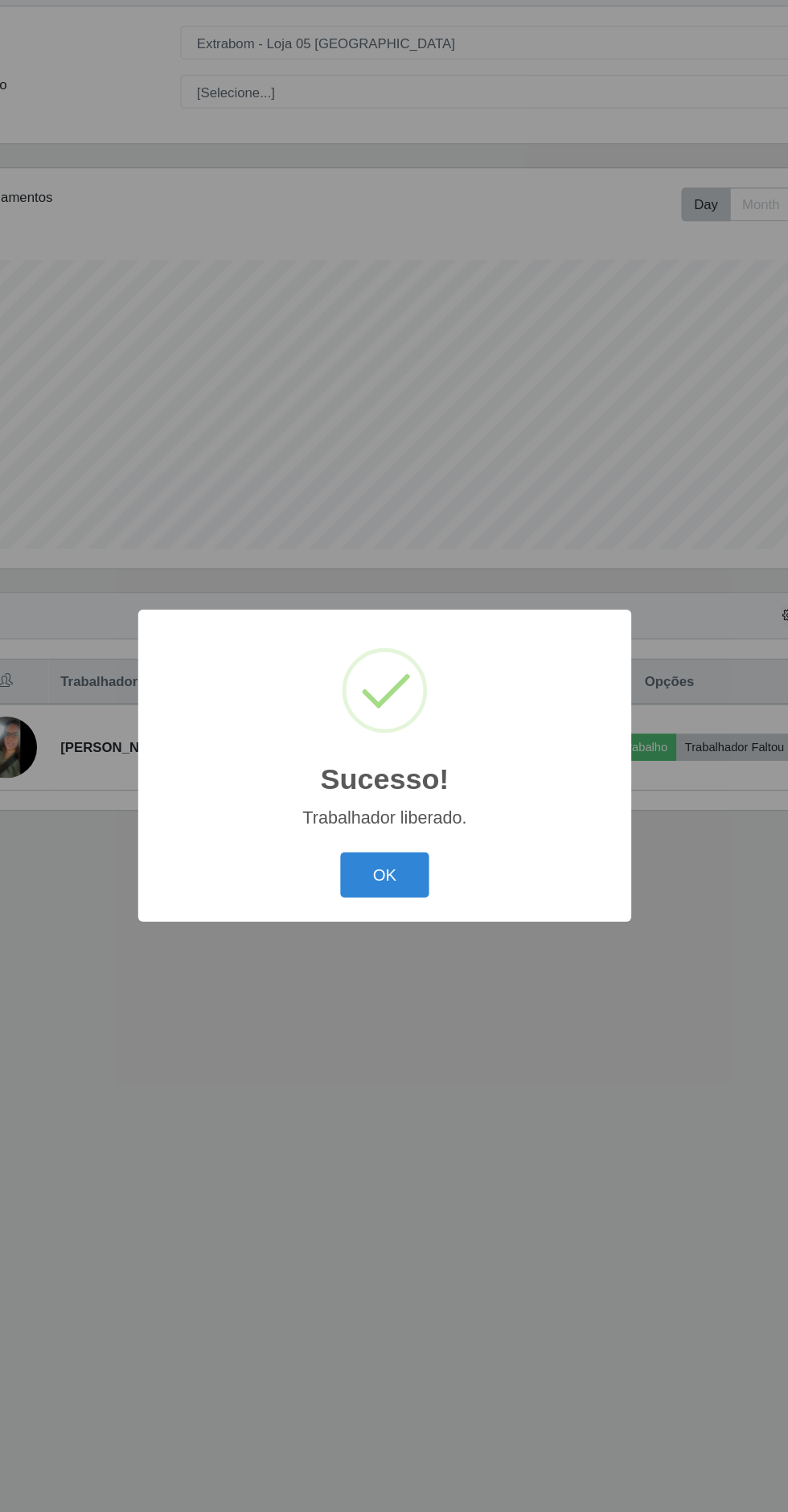
click at [394, 842] on button "OK" at bounding box center [394, 846] width 75 height 38
